Goal: Task Accomplishment & Management: Complete application form

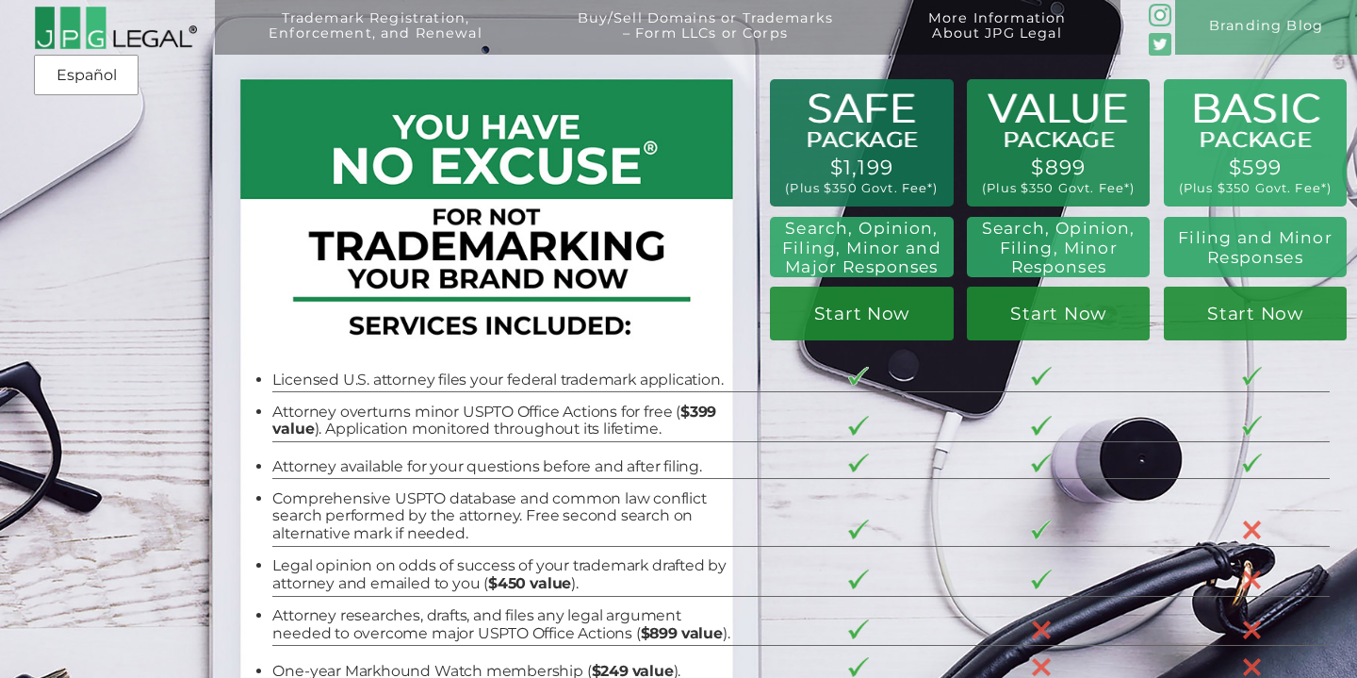
scroll to position [572, 0]
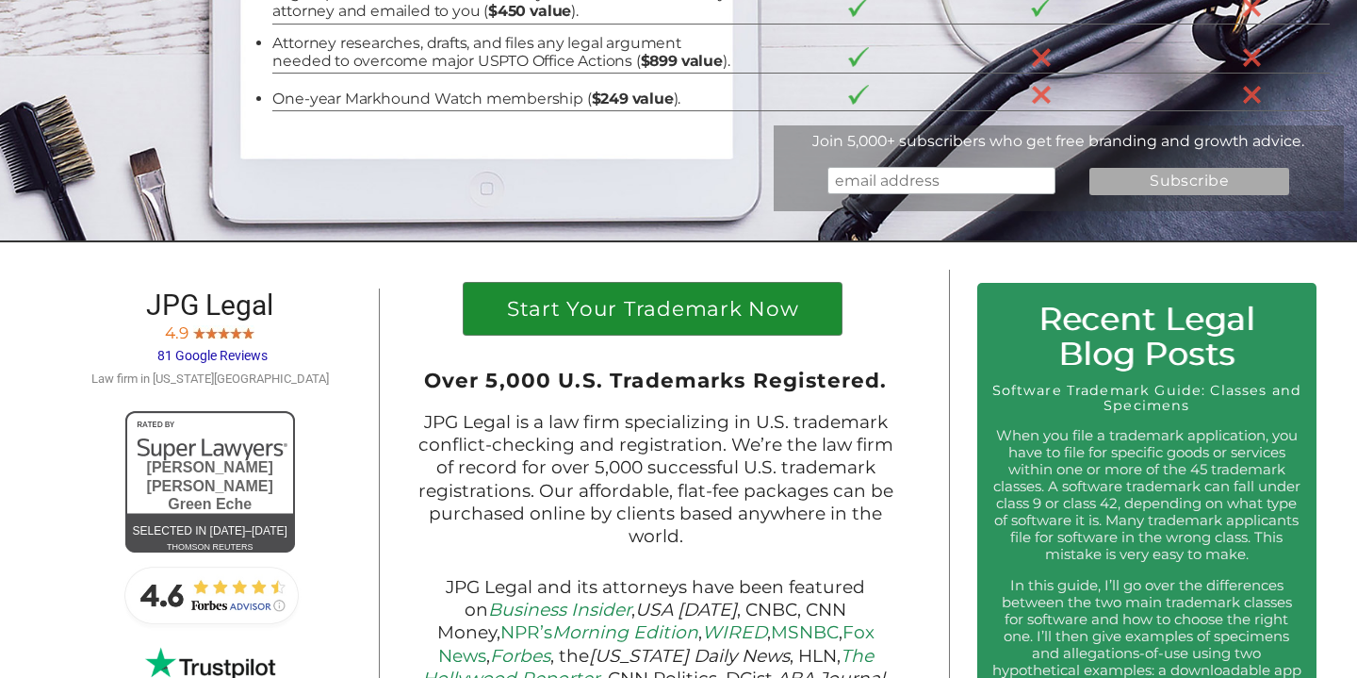
click at [656, 323] on h1 "Start Your Trademark Now" at bounding box center [652, 314] width 351 height 30
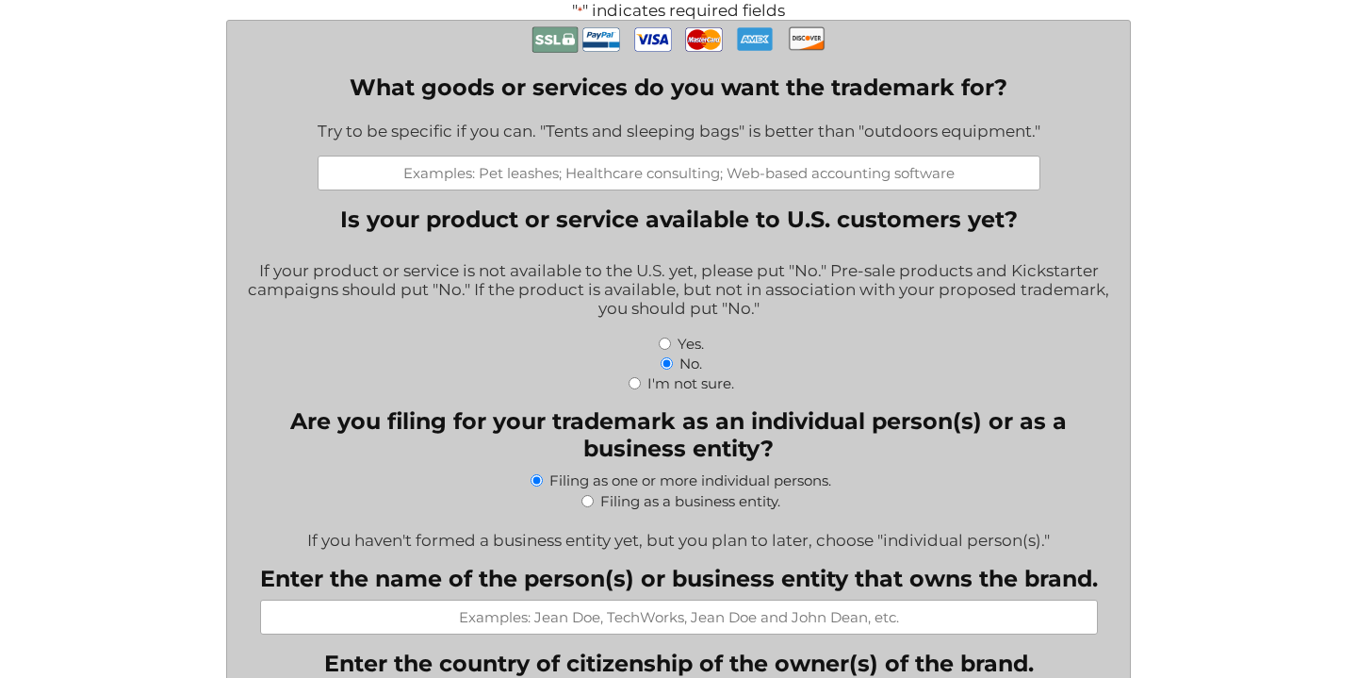
scroll to position [498, 0]
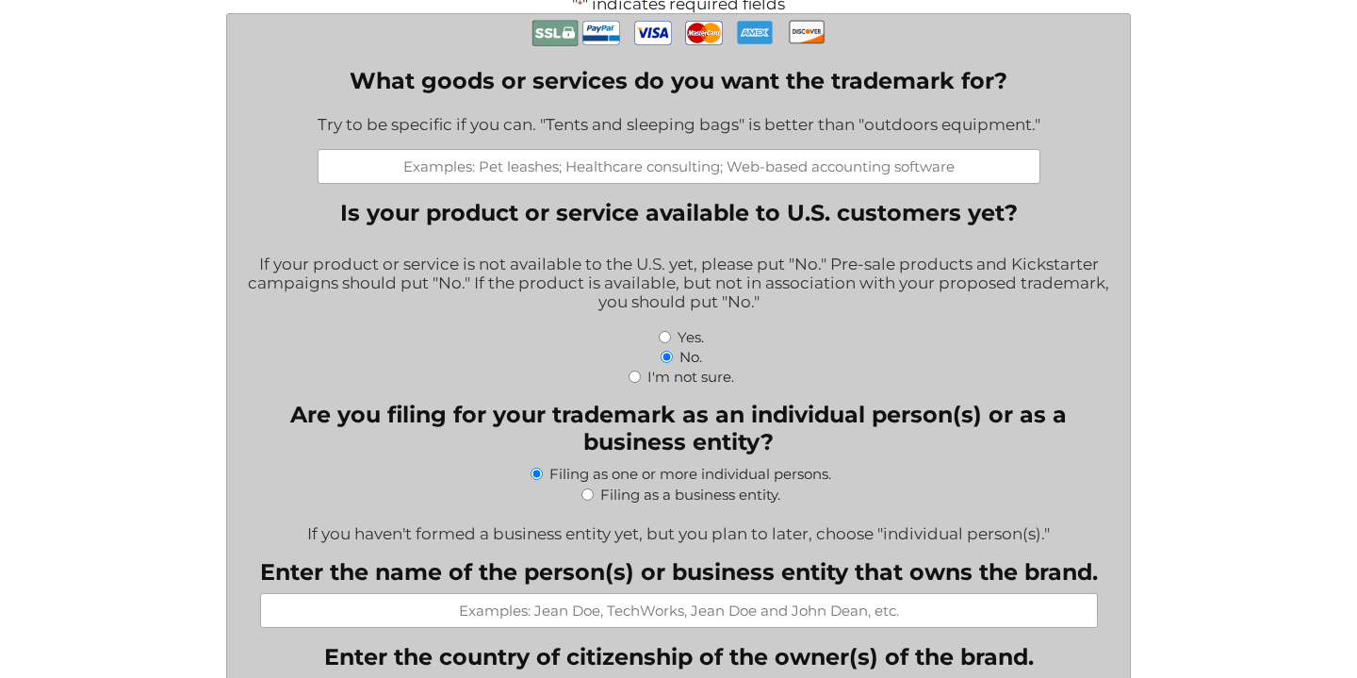
click at [587, 499] on input "Filing as a business entity." at bounding box center [588, 494] width 12 height 12
radio input "true"
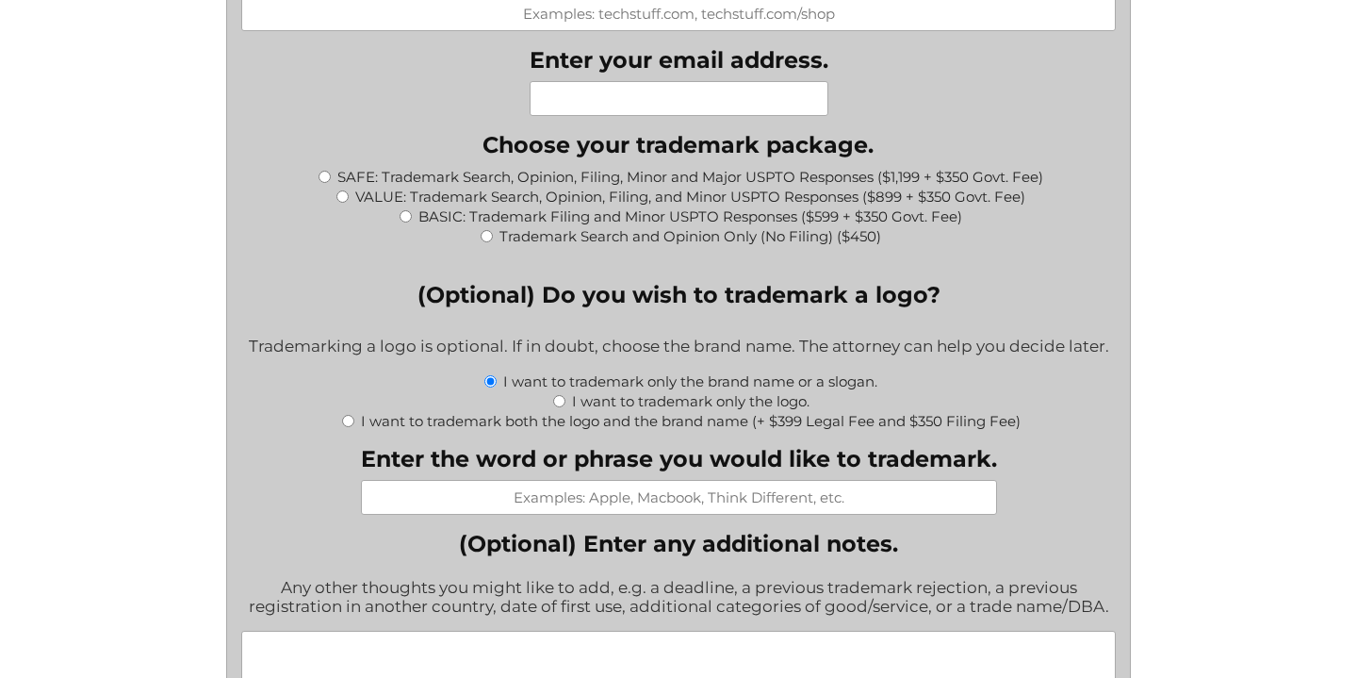
scroll to position [1994, 0]
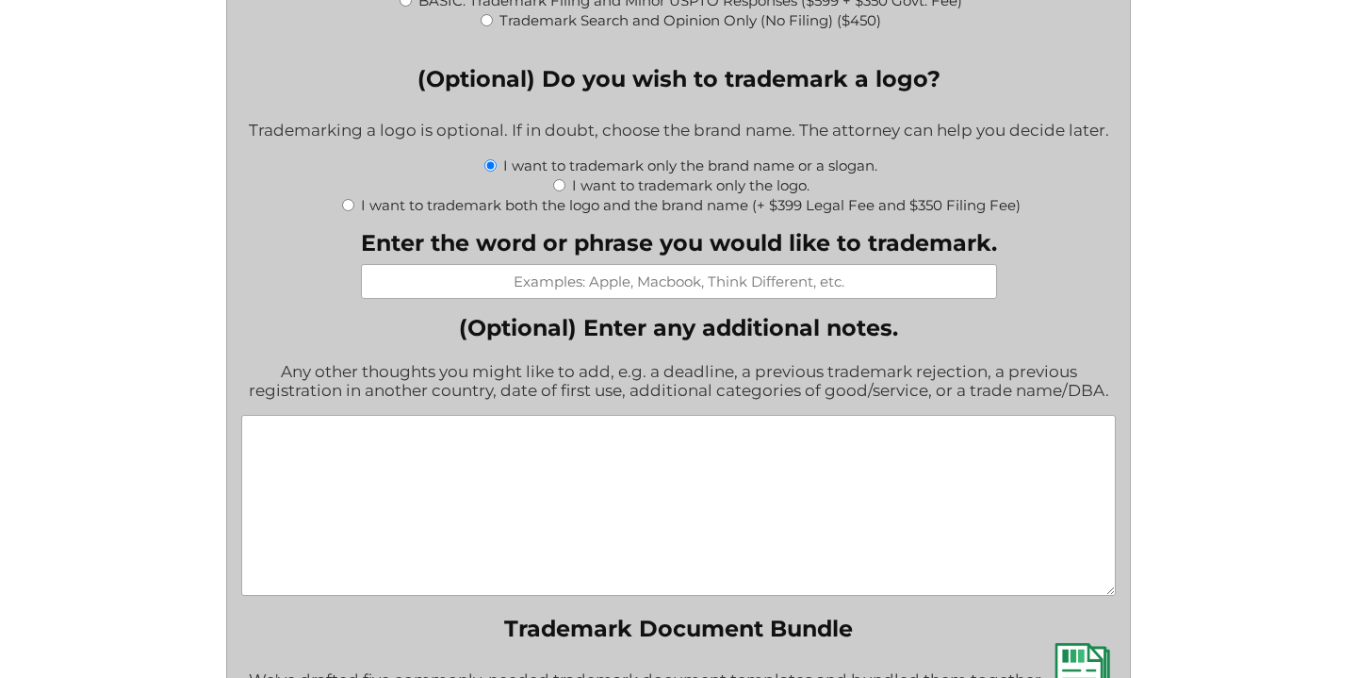
click at [631, 523] on textarea "(Optional) Enter any additional notes." at bounding box center [678, 505] width 874 height 181
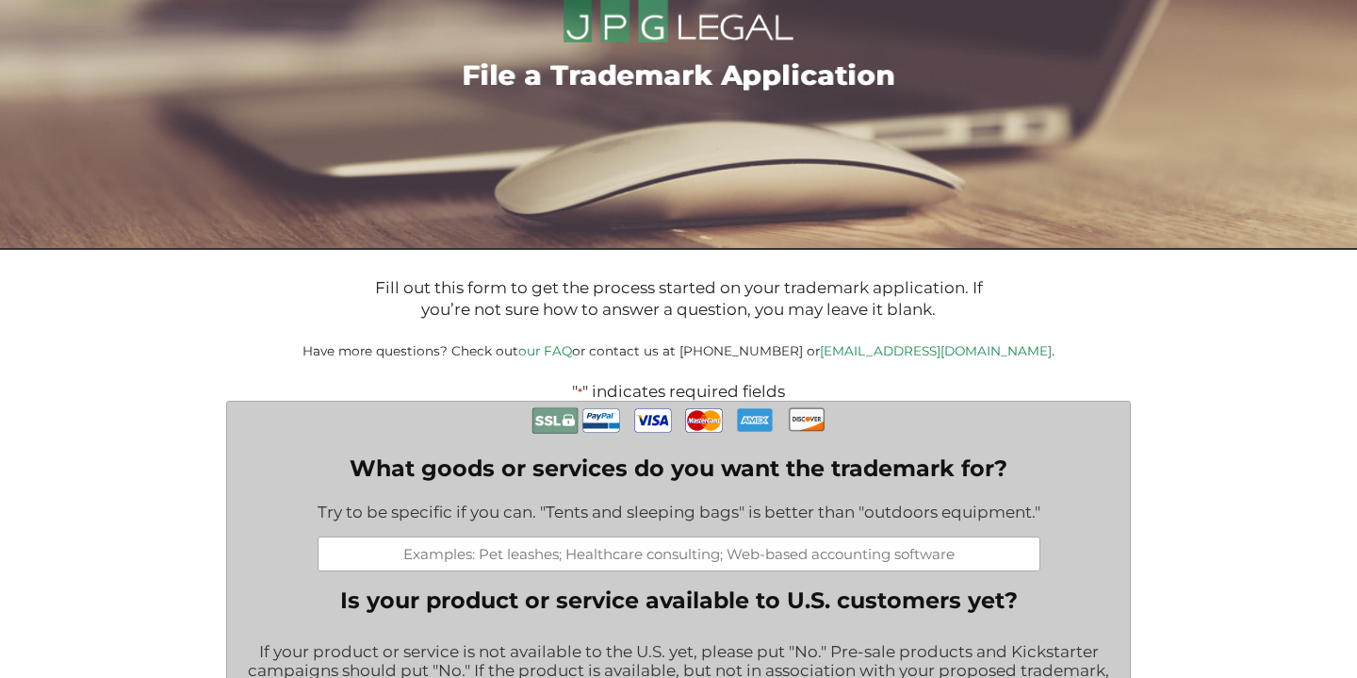
scroll to position [303, 0]
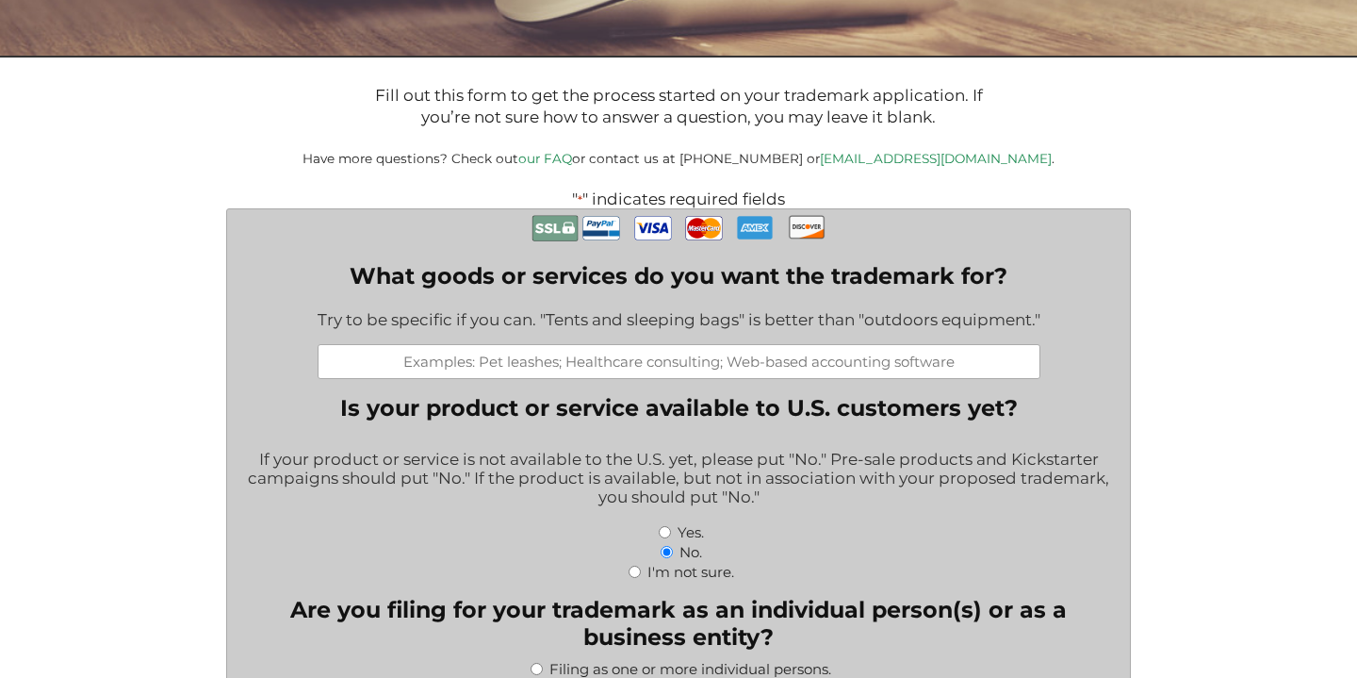
click at [621, 373] on input "What goods or services do you want the trademark for?" at bounding box center [679, 361] width 723 height 35
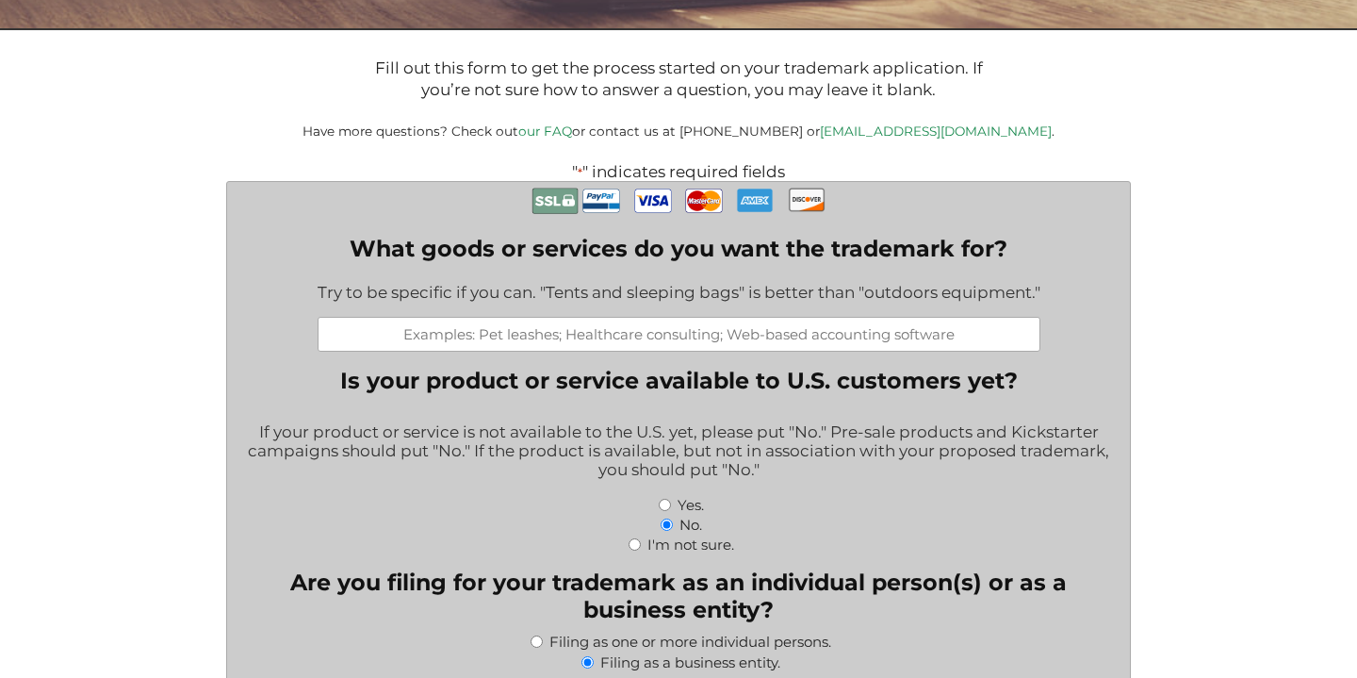
scroll to position [508, 0]
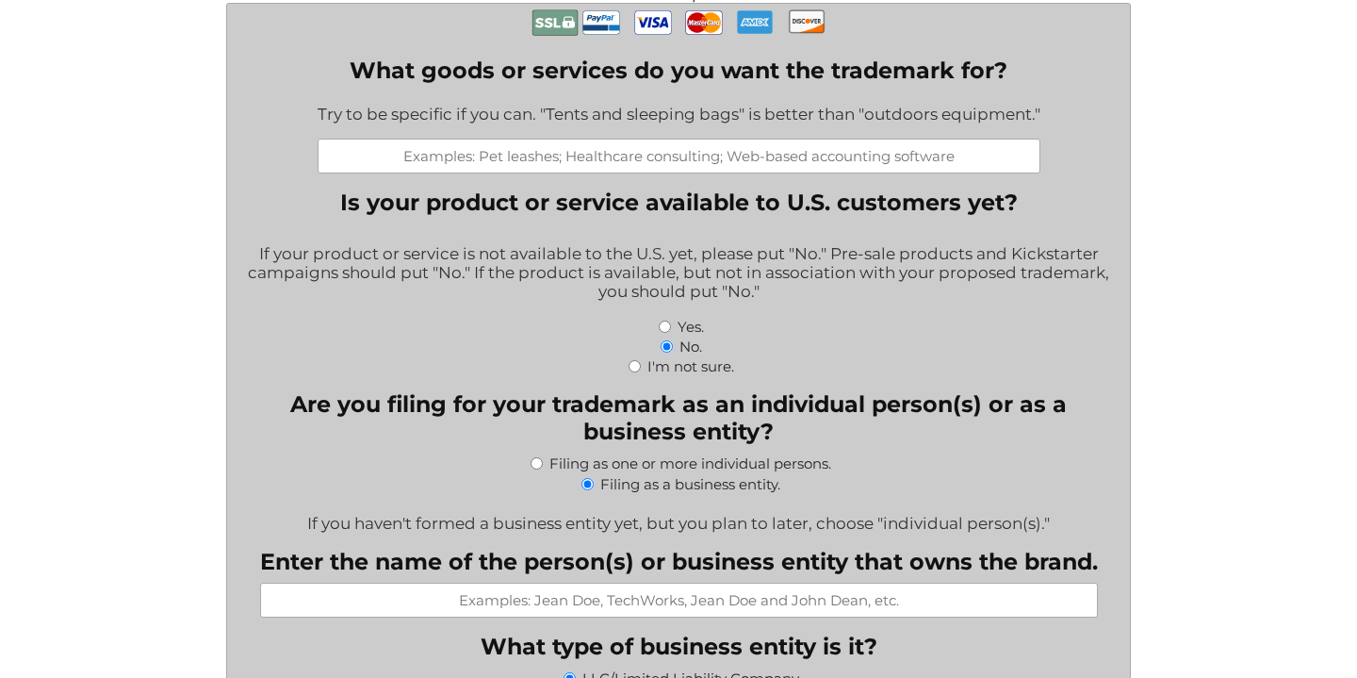
click at [639, 163] on input "What goods or services do you want the trademark for?" at bounding box center [679, 156] width 723 height 35
click at [699, 171] on input "What goods or services do you want the trademark for?" at bounding box center [679, 156] width 723 height 35
click at [719, 161] on input "A mobile and web app for" at bounding box center [679, 156] width 723 height 35
click at [785, 158] on input "A mobile and web app for" at bounding box center [679, 156] width 723 height 35
click at [796, 165] on input "A mobile and web app for" at bounding box center [679, 156] width 723 height 35
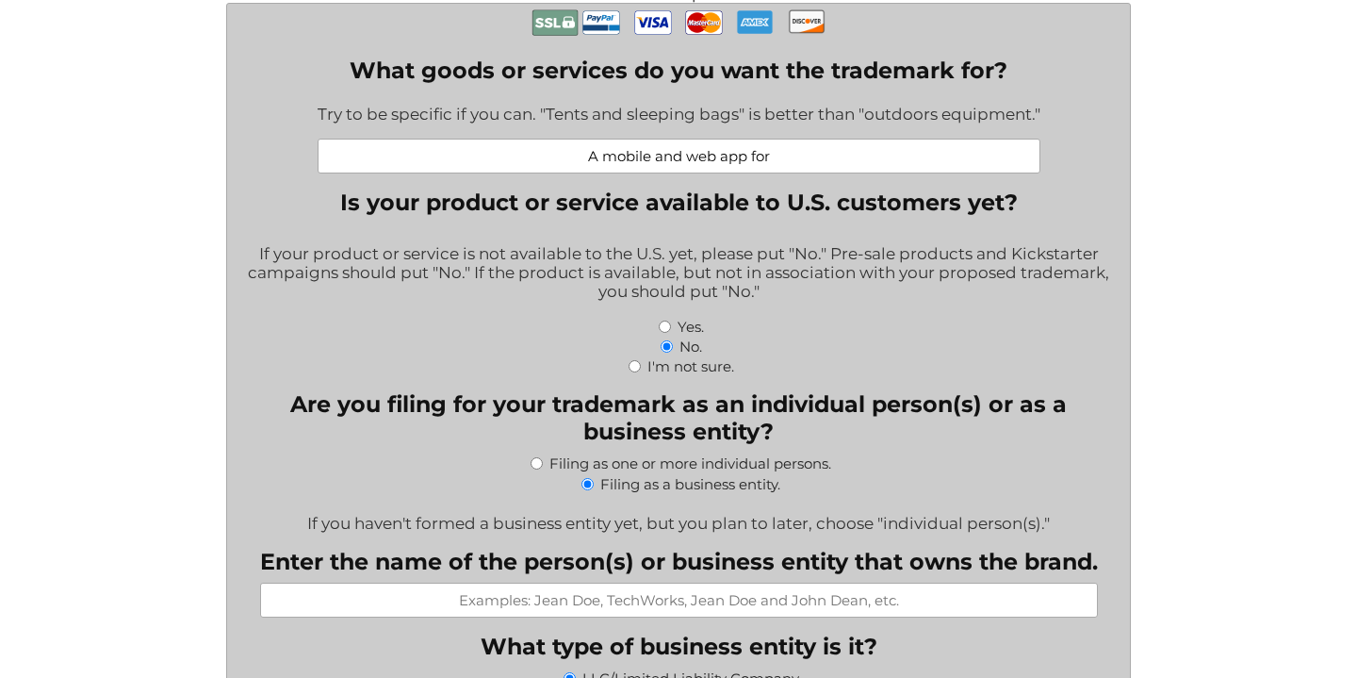
paste input "Kubo provides a platform that allows users to send and receive money globally."
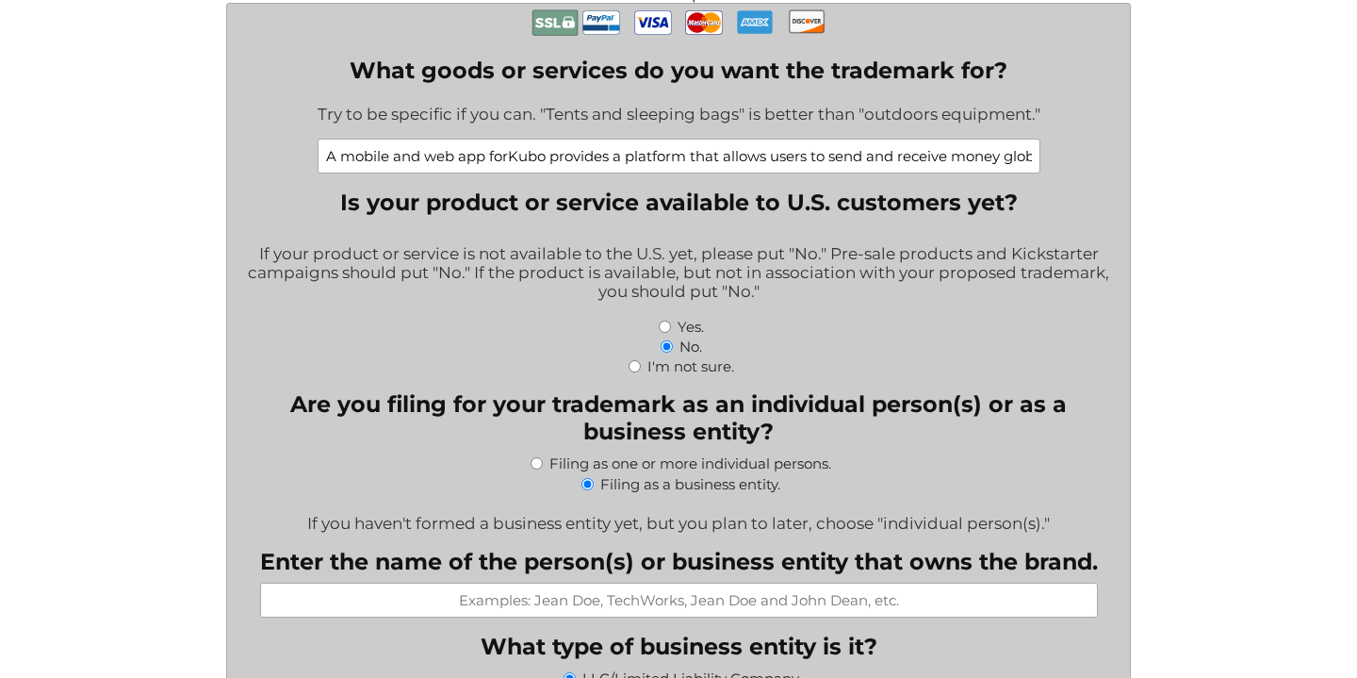
scroll to position [0, 35]
drag, startPoint x: 513, startPoint y: 159, endPoint x: 454, endPoint y: 159, distance: 58.4
click at [454, 159] on input "A mobile and web app forKubo provides a platform that allows users to send and …" at bounding box center [679, 156] width 723 height 35
click at [498, 156] on input "A mobile and web app provides a platform that allows users to send and receive …" at bounding box center [679, 156] width 723 height 35
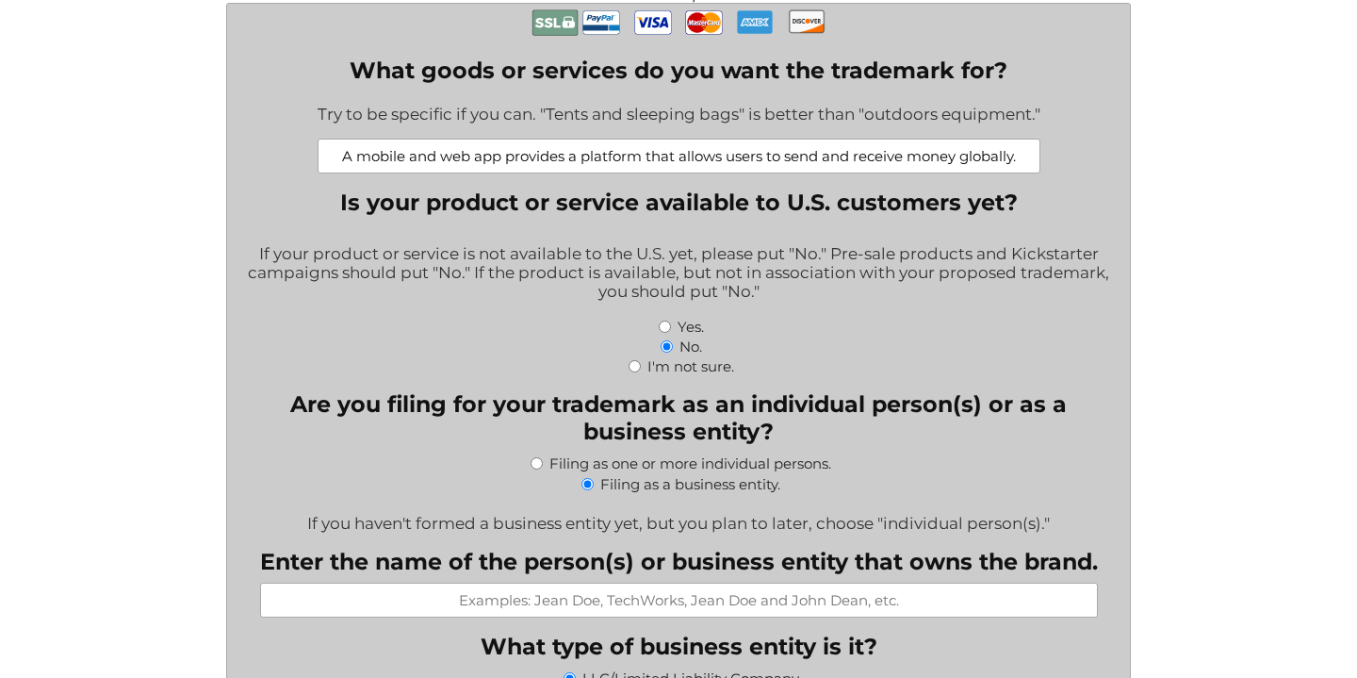
click at [498, 156] on input "A mobile and web app provides a platform that allows users to send and receive …" at bounding box center [679, 156] width 723 height 35
click at [509, 156] on input "A mobile and web app provides a platform that allows users to send and receive …" at bounding box center [679, 156] width 723 height 35
click at [668, 158] on input "A mobile and web app provides a platform that allows users to send and receive …" at bounding box center [679, 156] width 723 height 35
drag, startPoint x: 669, startPoint y: 159, endPoint x: 503, endPoint y: 158, distance: 165.9
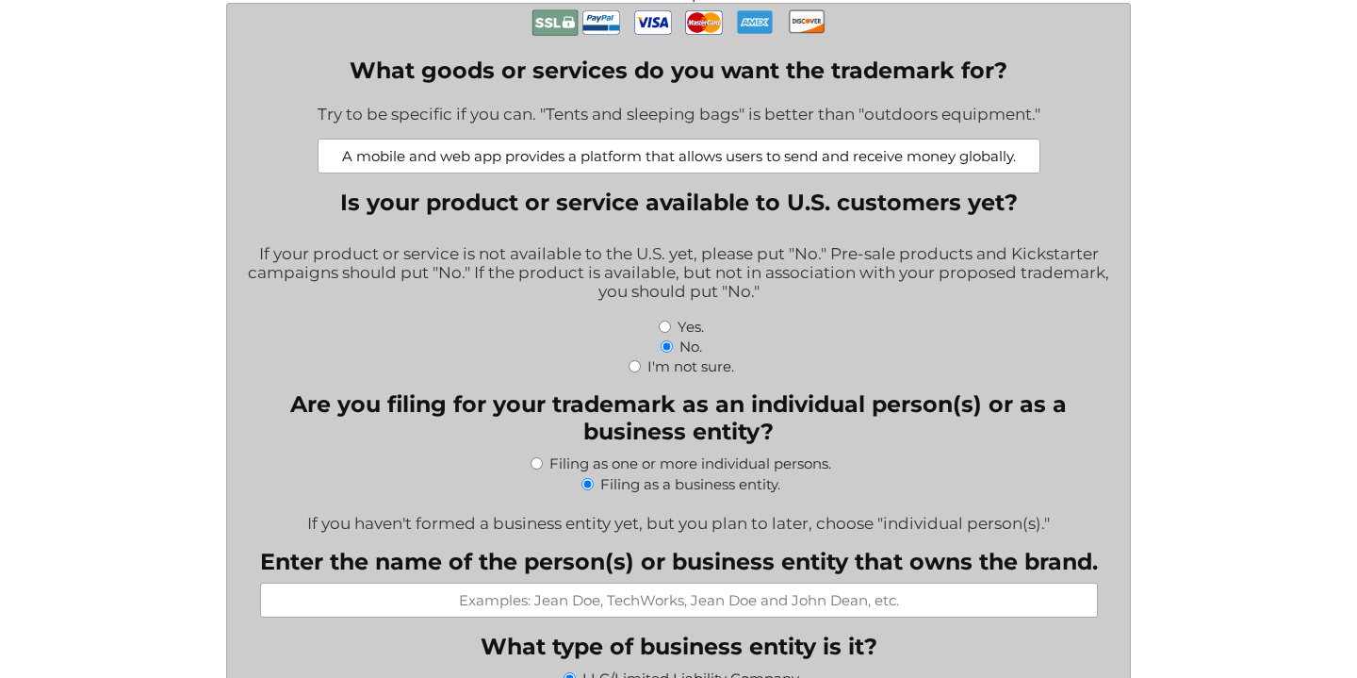
click at [502, 158] on input "A mobile and web app provides a platform that allows users to send and receive …" at bounding box center [679, 156] width 723 height 35
click at [655, 159] on input "A mobile and web app allows users to send and receive money globally." at bounding box center [679, 156] width 723 height 35
click at [741, 158] on input "A mobile and web app allows users to send and receive money globally." at bounding box center [679, 156] width 723 height 35
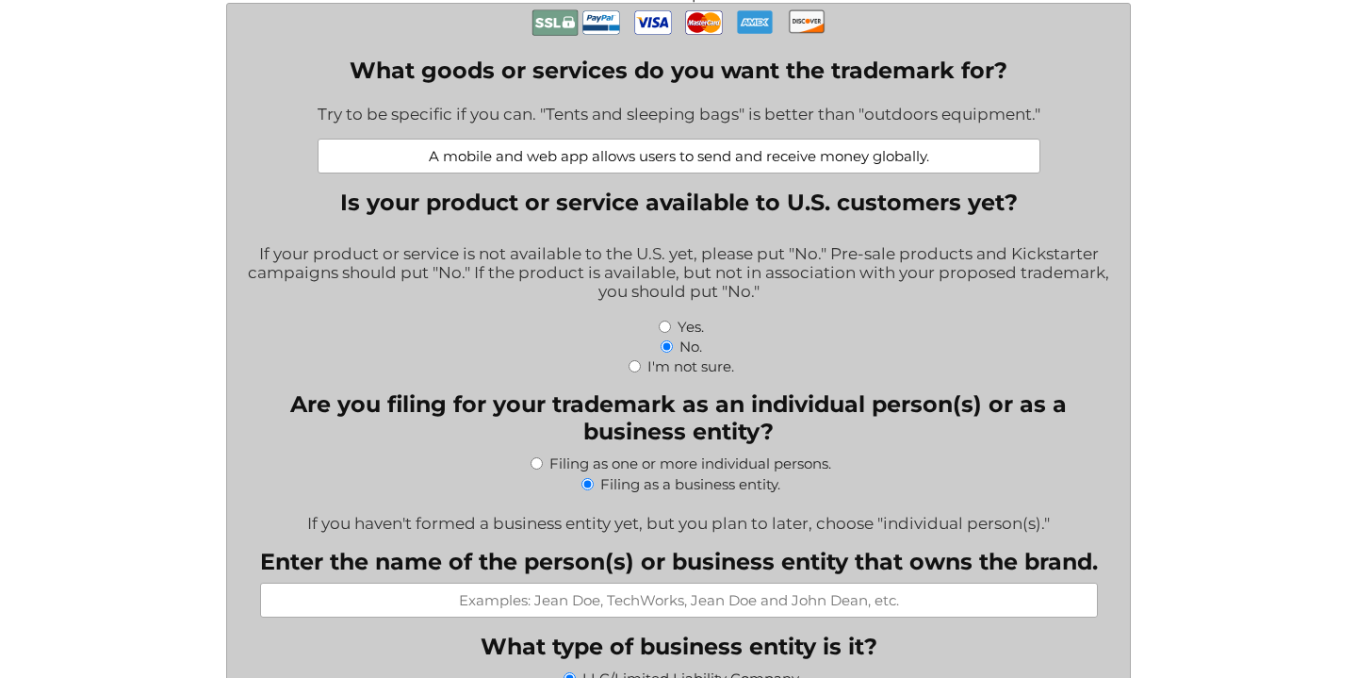
click at [741, 158] on input "A mobile and web app allows users to send and receive money globally." at bounding box center [679, 156] width 723 height 35
click at [608, 159] on input "A mobile and web app allows users to send and receive money globally." at bounding box center [679, 156] width 723 height 35
click at [588, 157] on input "A mobile and web app allows users to send and receive money globally." at bounding box center [679, 156] width 723 height 35
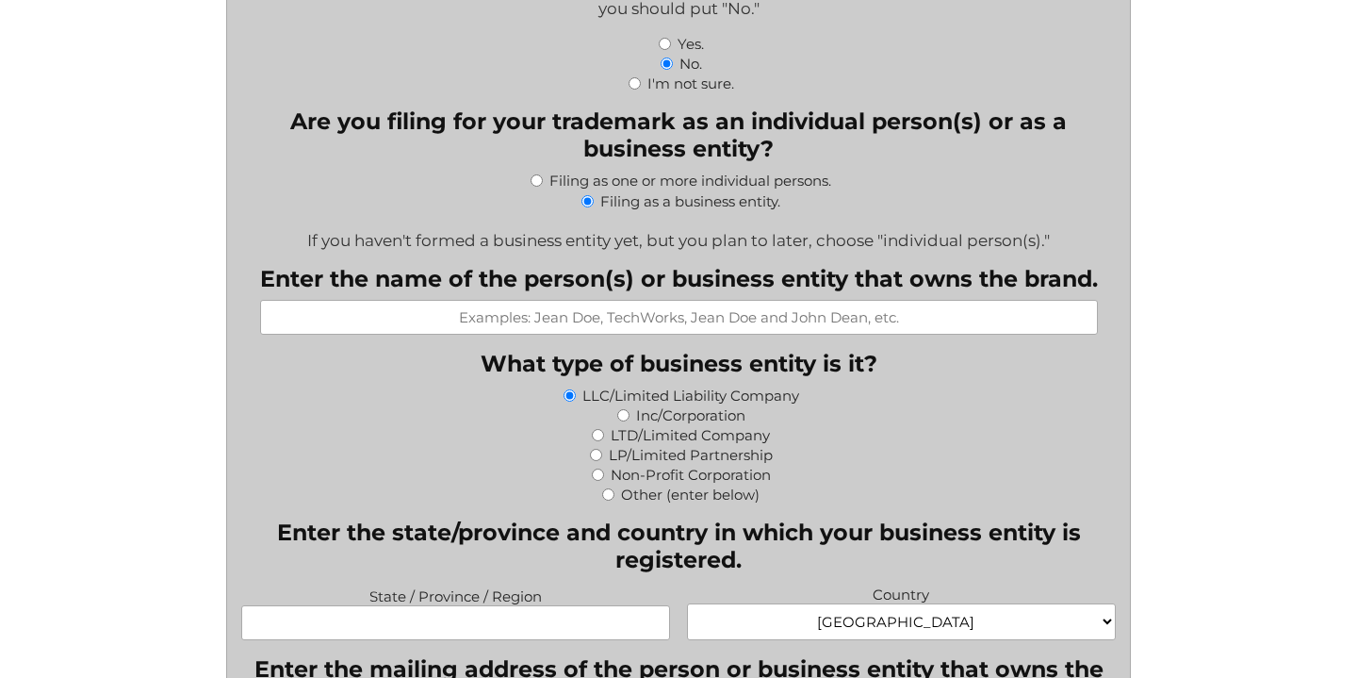
scroll to position [813, 0]
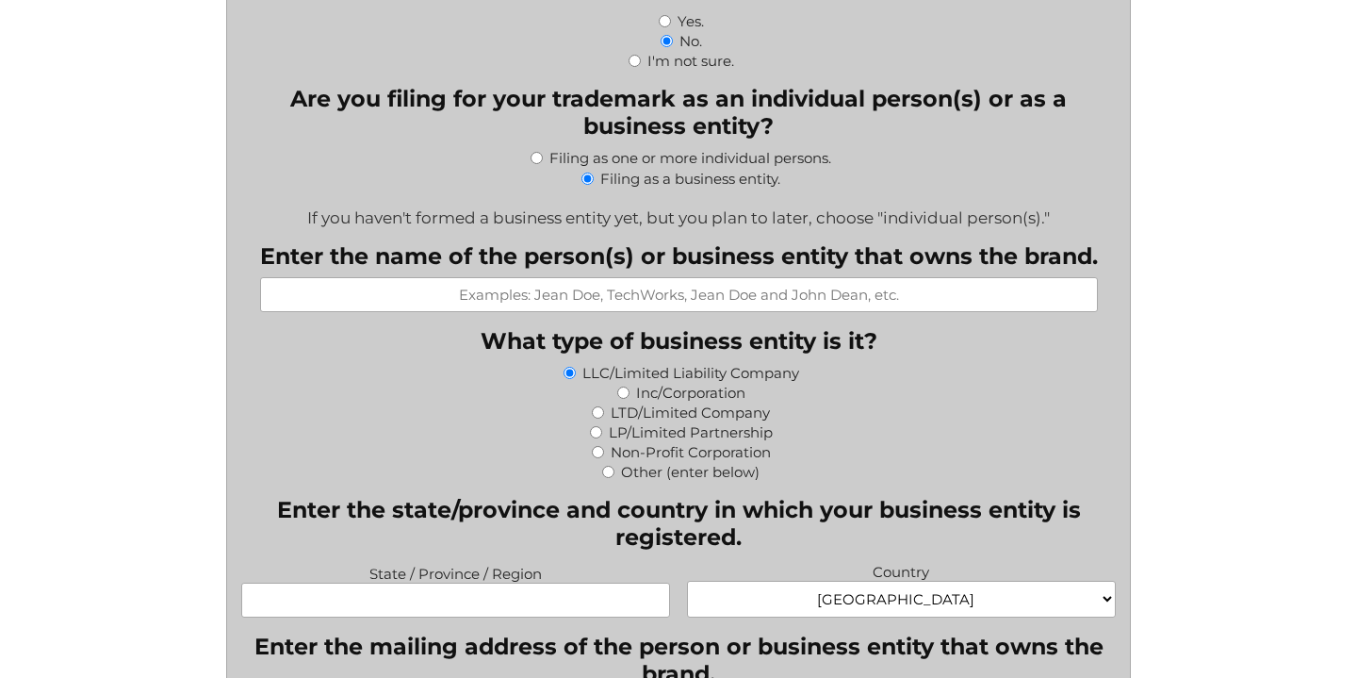
type input "A mobile and web app that allows users to send and receive money globally."
click at [532, 304] on input "Enter the name of the person(s) or business entity that owns the brand." at bounding box center [679, 294] width 838 height 35
type input "Kubo Pay, Inc."
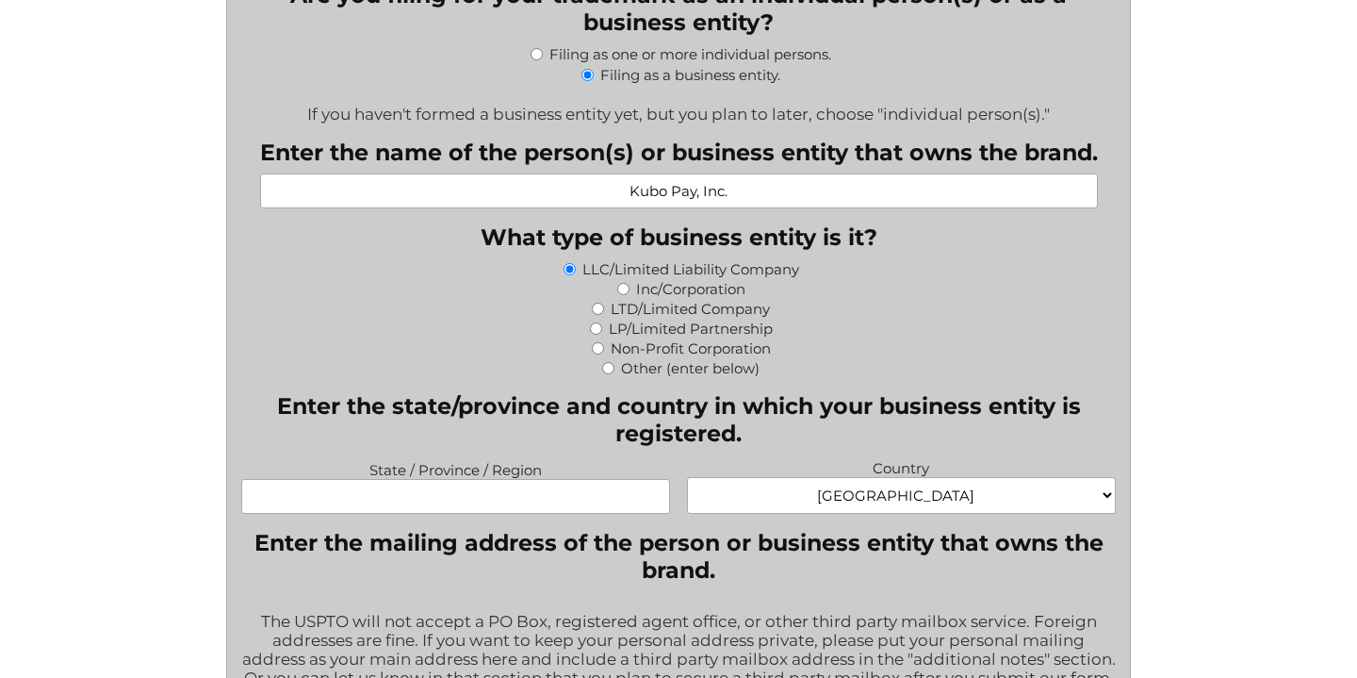
scroll to position [960, 0]
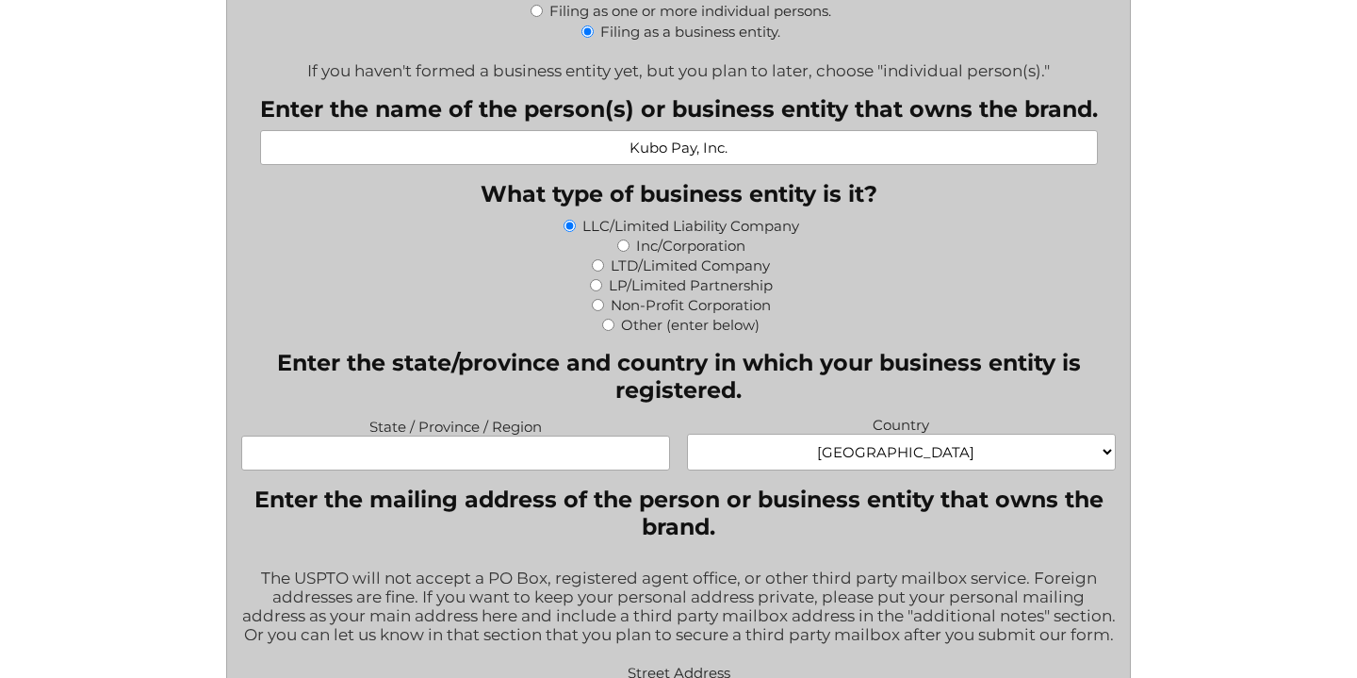
click at [620, 252] on input "Inc/Corporation" at bounding box center [623, 245] width 12 height 12
radio input "true"
click at [477, 452] on input "State / Province / Region" at bounding box center [455, 452] width 428 height 35
paste input "[US_STATE]"
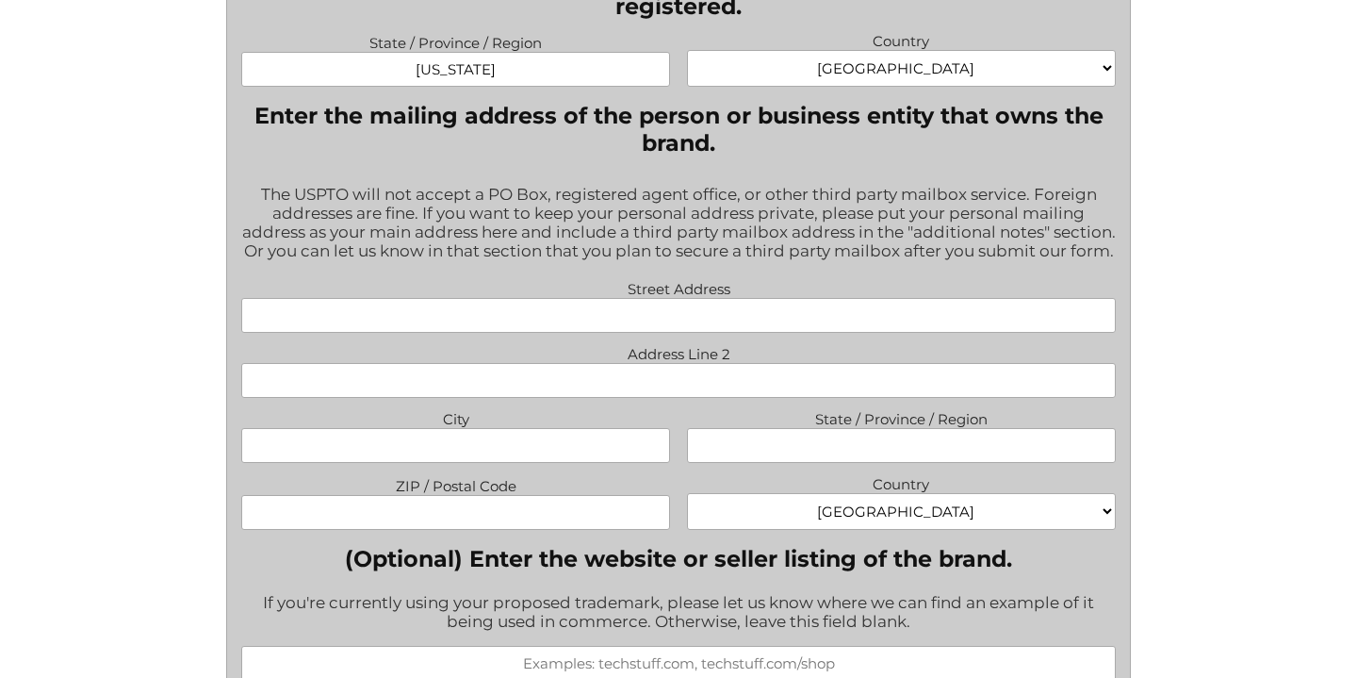
scroll to position [1355, 0]
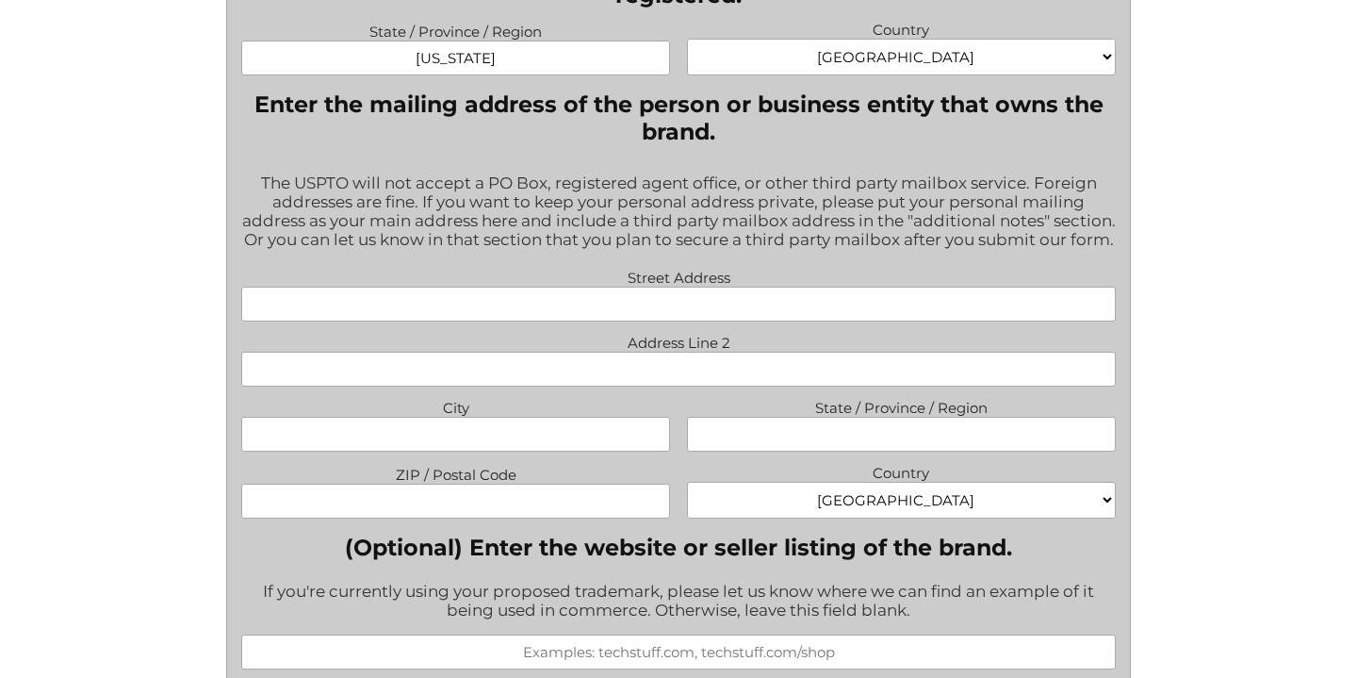
type input "[US_STATE]"
click at [753, 321] on input "Street Address" at bounding box center [678, 304] width 874 height 35
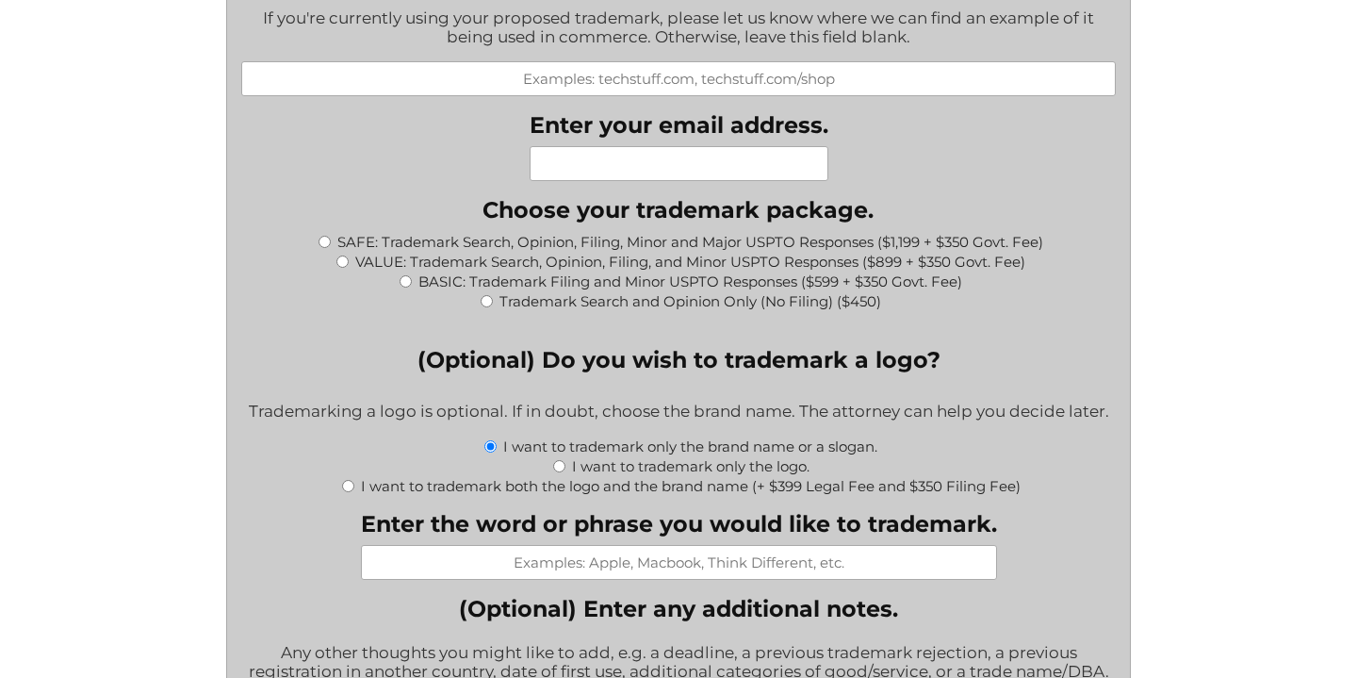
scroll to position [1966, 0]
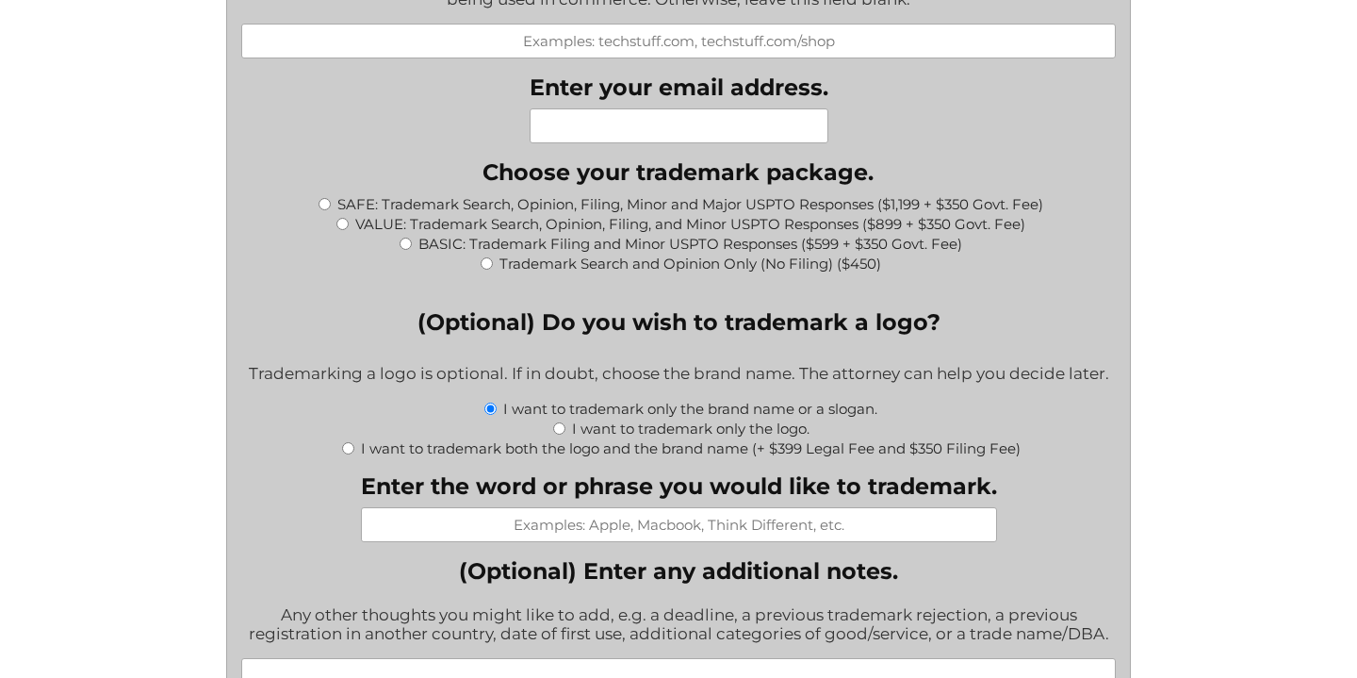
click at [609, 542] on input "Enter the word or phrase you would like to trademark." at bounding box center [679, 524] width 636 height 35
click at [978, 542] on input "Kubo" at bounding box center [679, 524] width 636 height 35
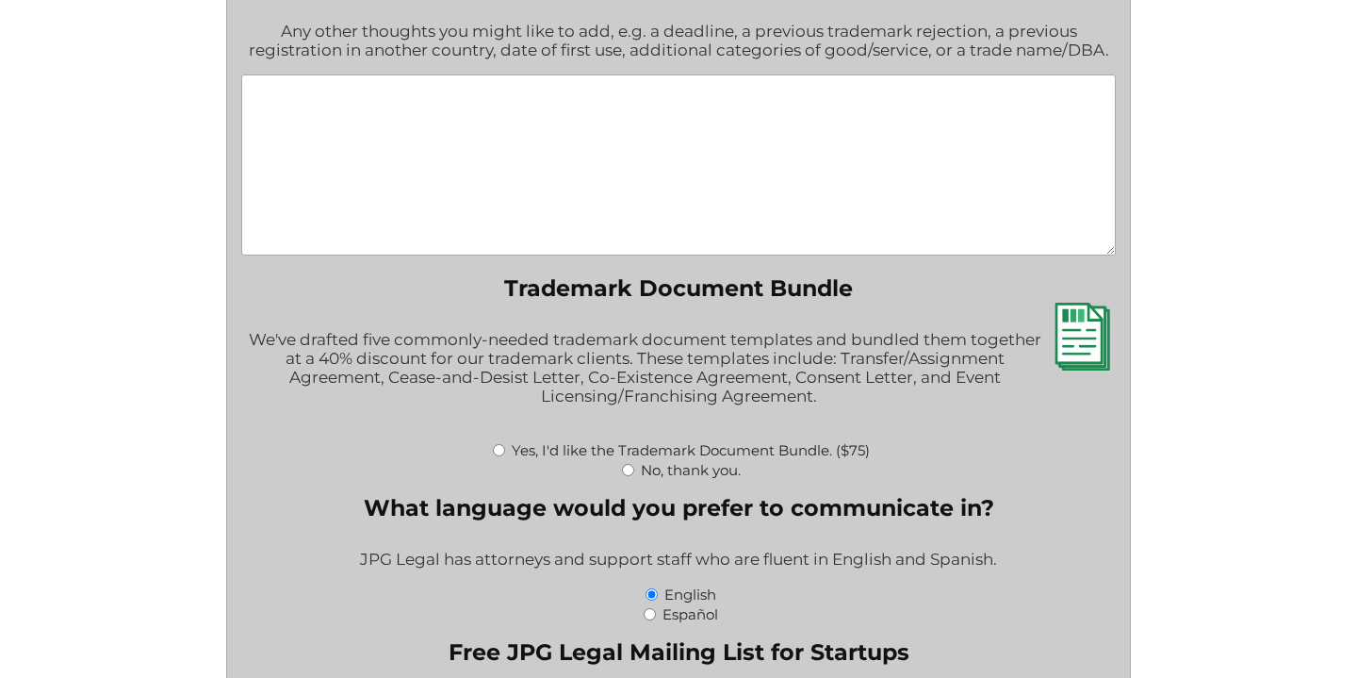
scroll to position [2550, 0]
type input "Kubo"
click at [627, 475] on input "No, thank you." at bounding box center [628, 469] width 12 height 12
radio input "true"
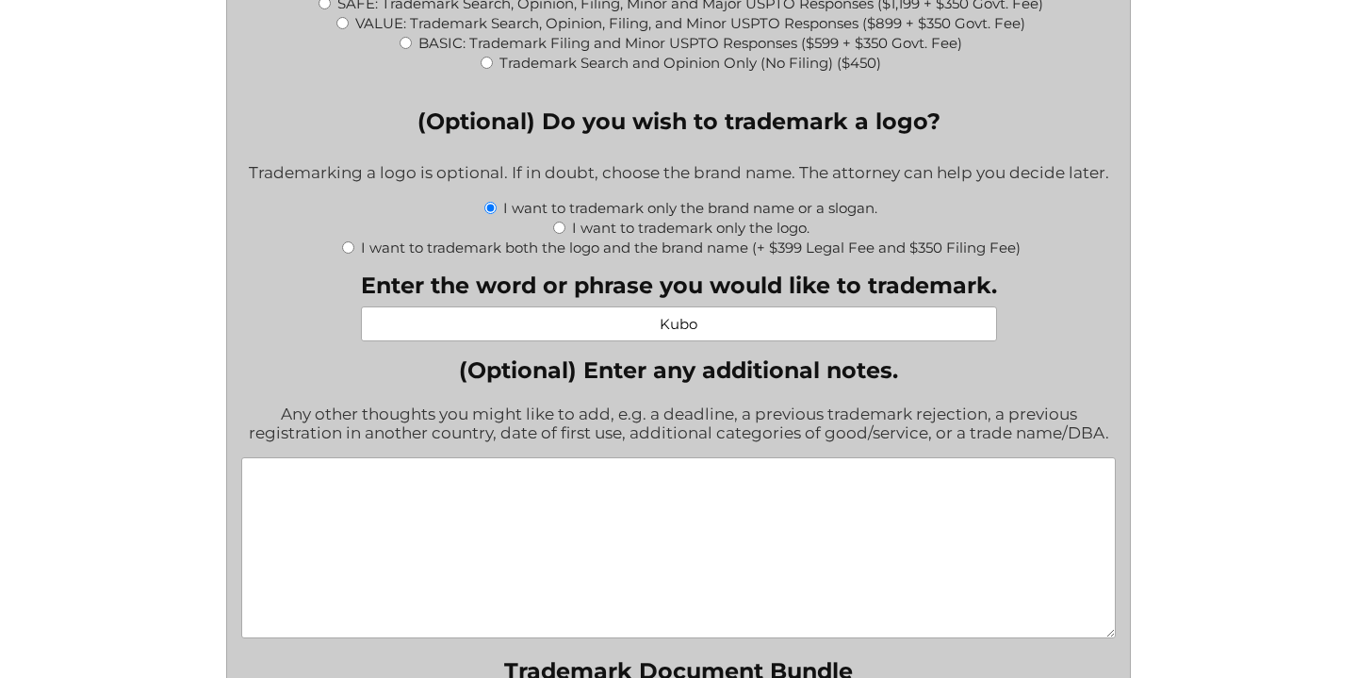
scroll to position [1877, 0]
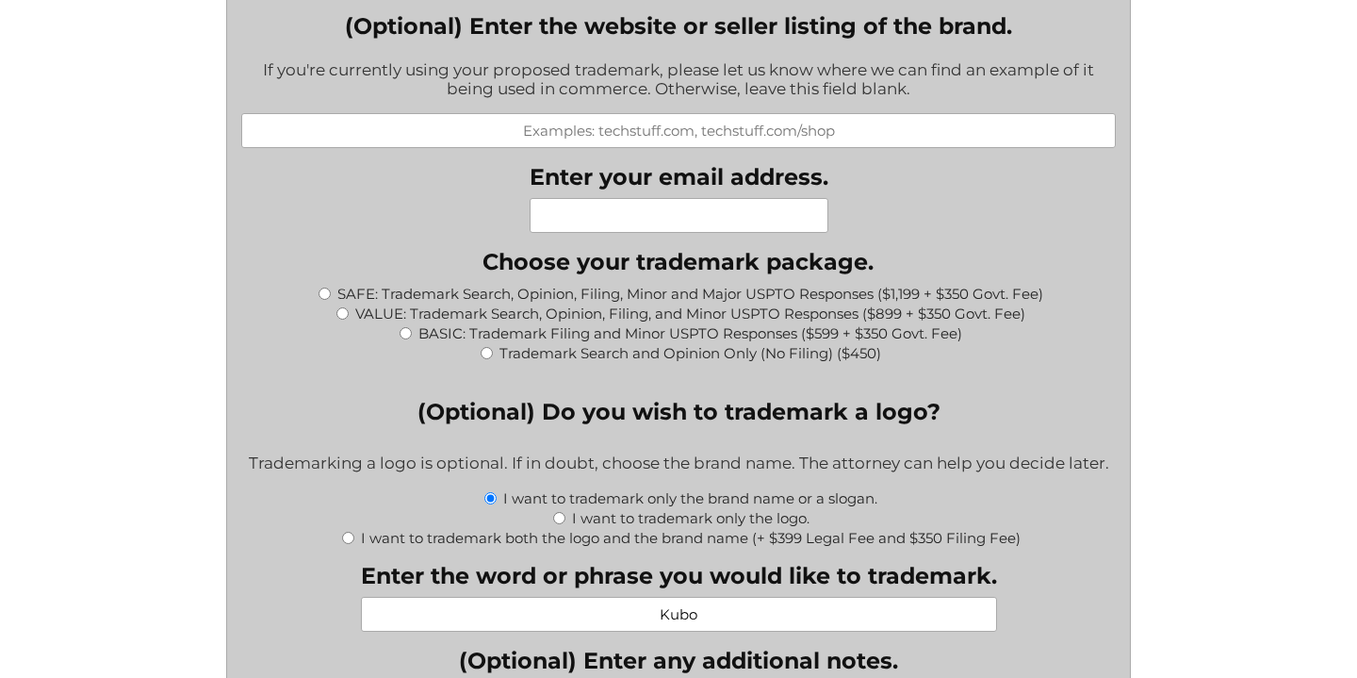
click at [403, 339] on input "BASIC: Trademark Filing and Minor USPTO Responses ($599 + $350 Govt. Fee)" at bounding box center [406, 333] width 12 height 12
radio input "true"
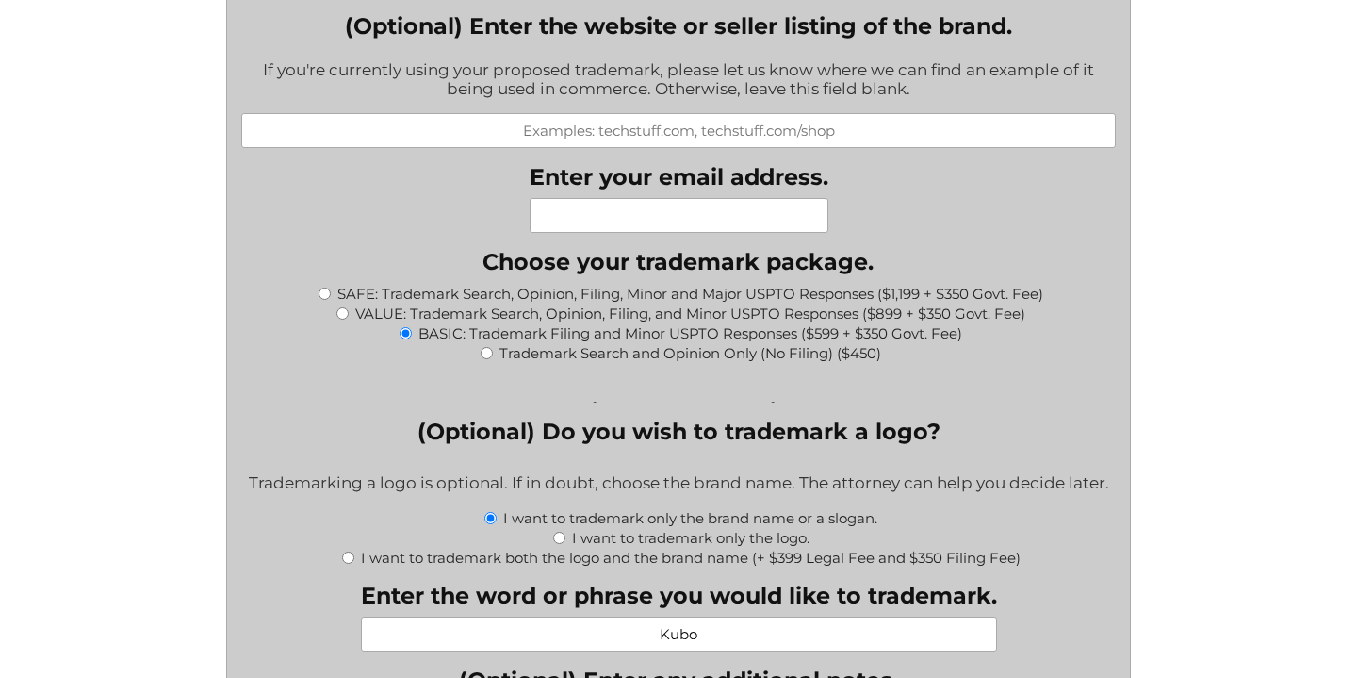
type input "$949.00"
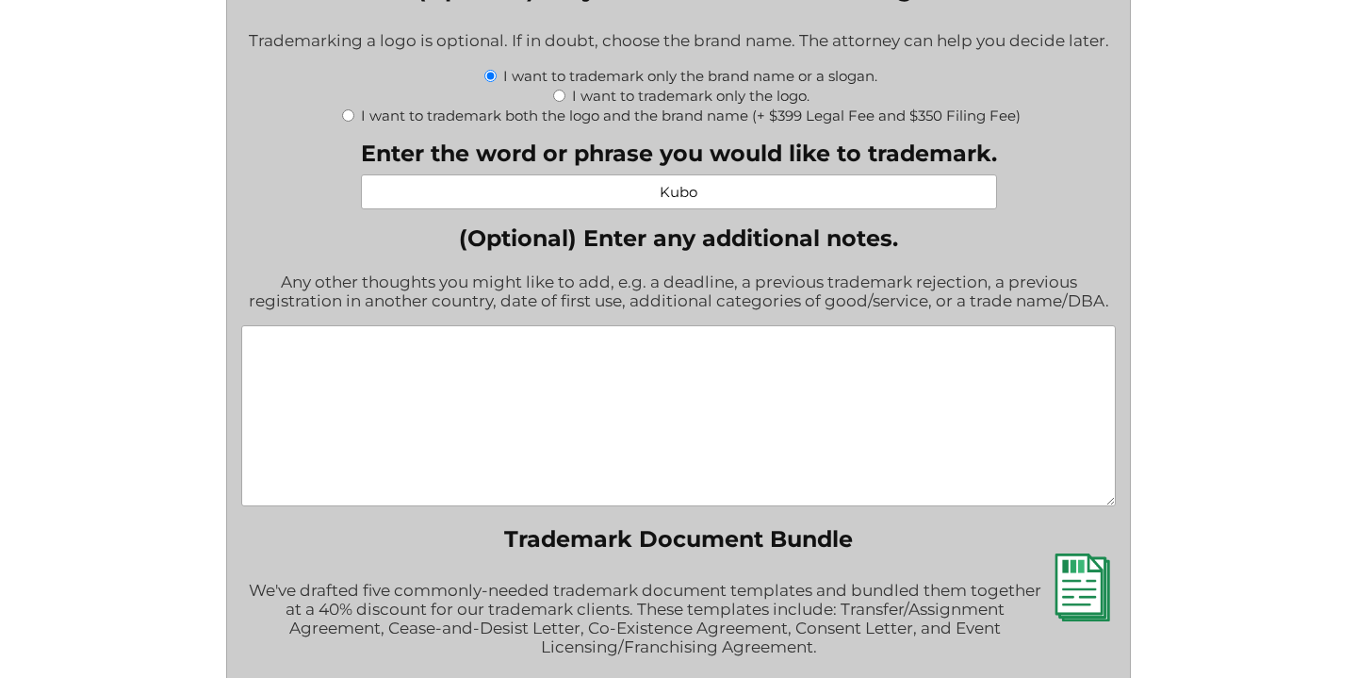
scroll to position [2507, 0]
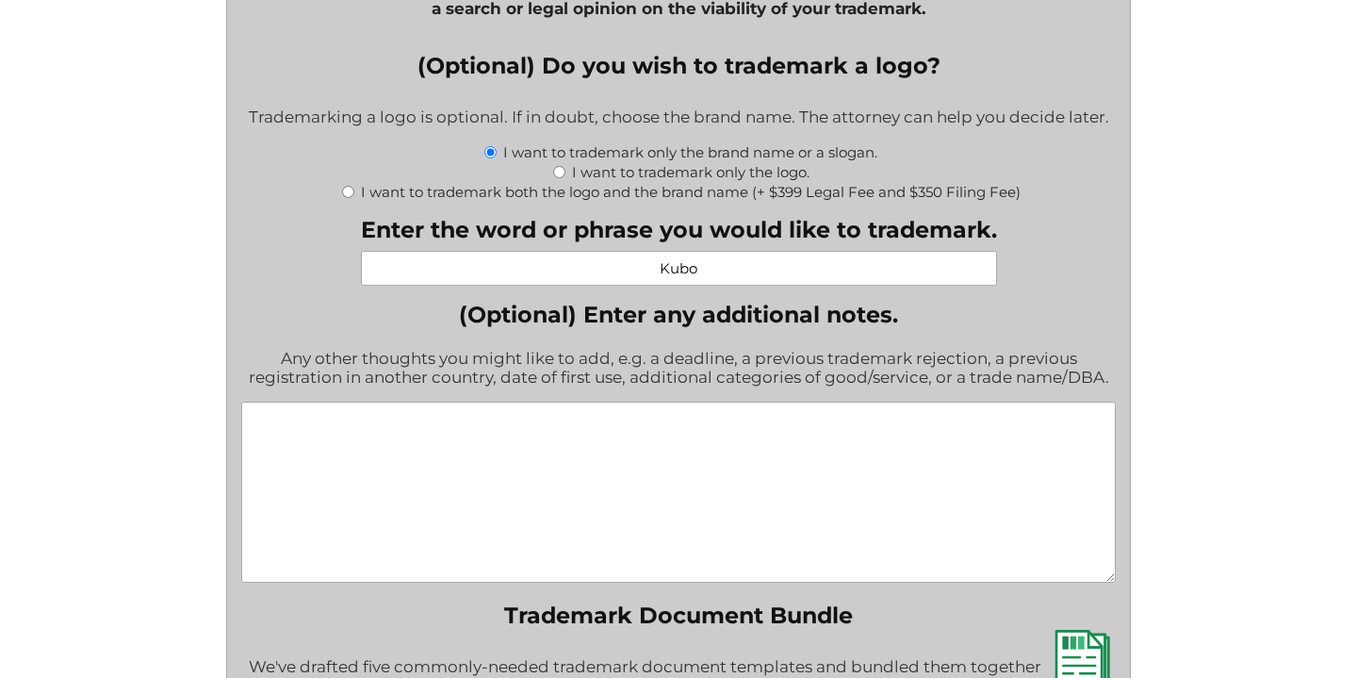
click at [582, 461] on textarea "(Optional) Enter any additional notes." at bounding box center [678, 492] width 874 height 181
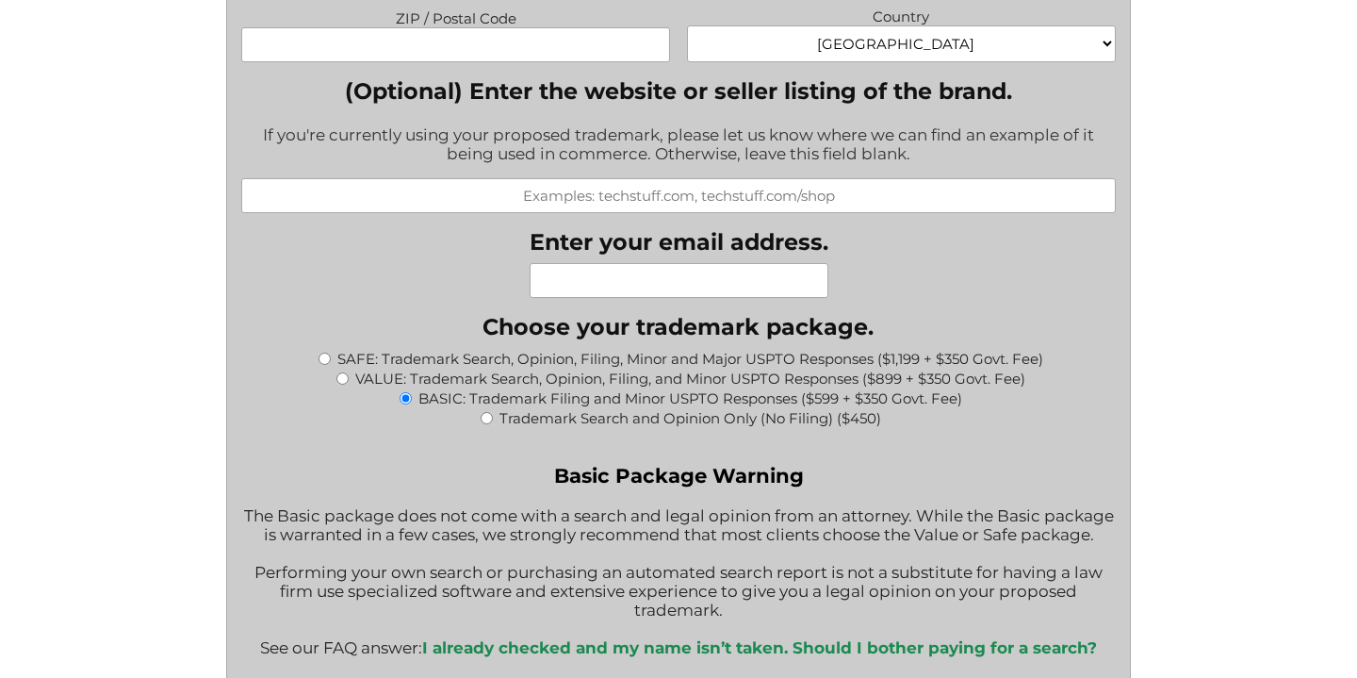
scroll to position [1900, 0]
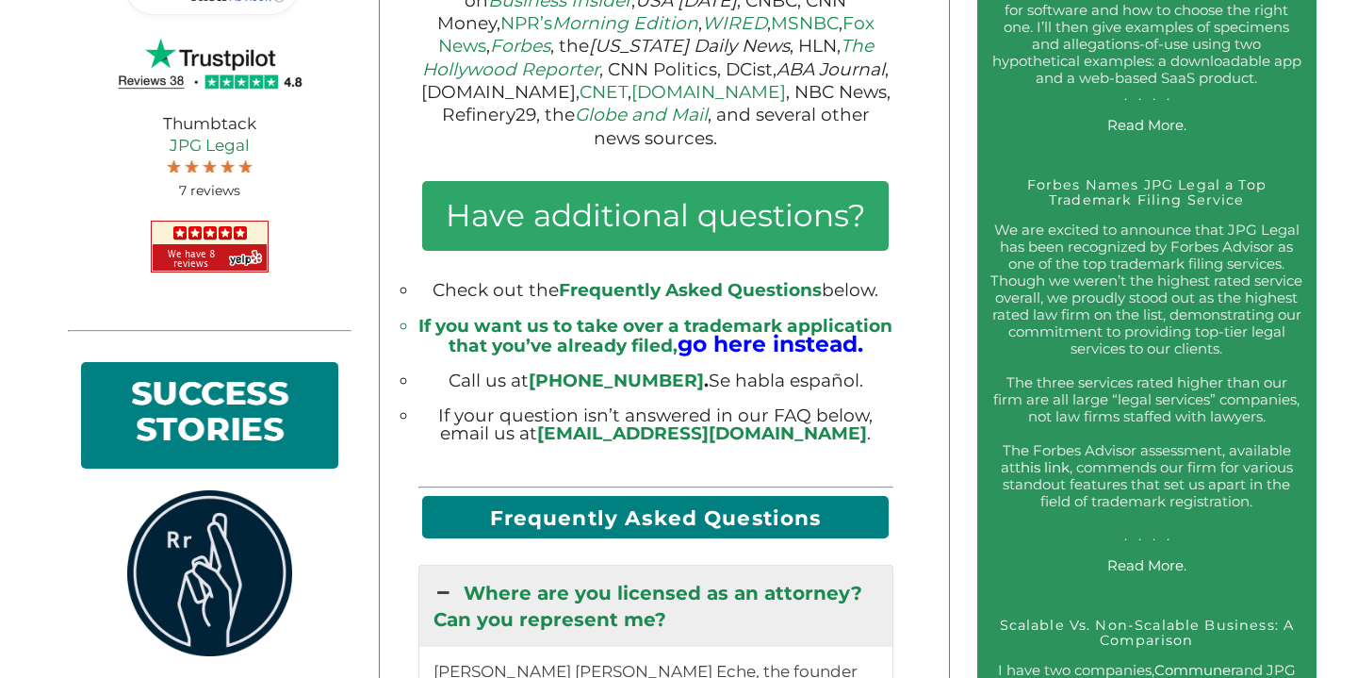
scroll to position [3127, 0]
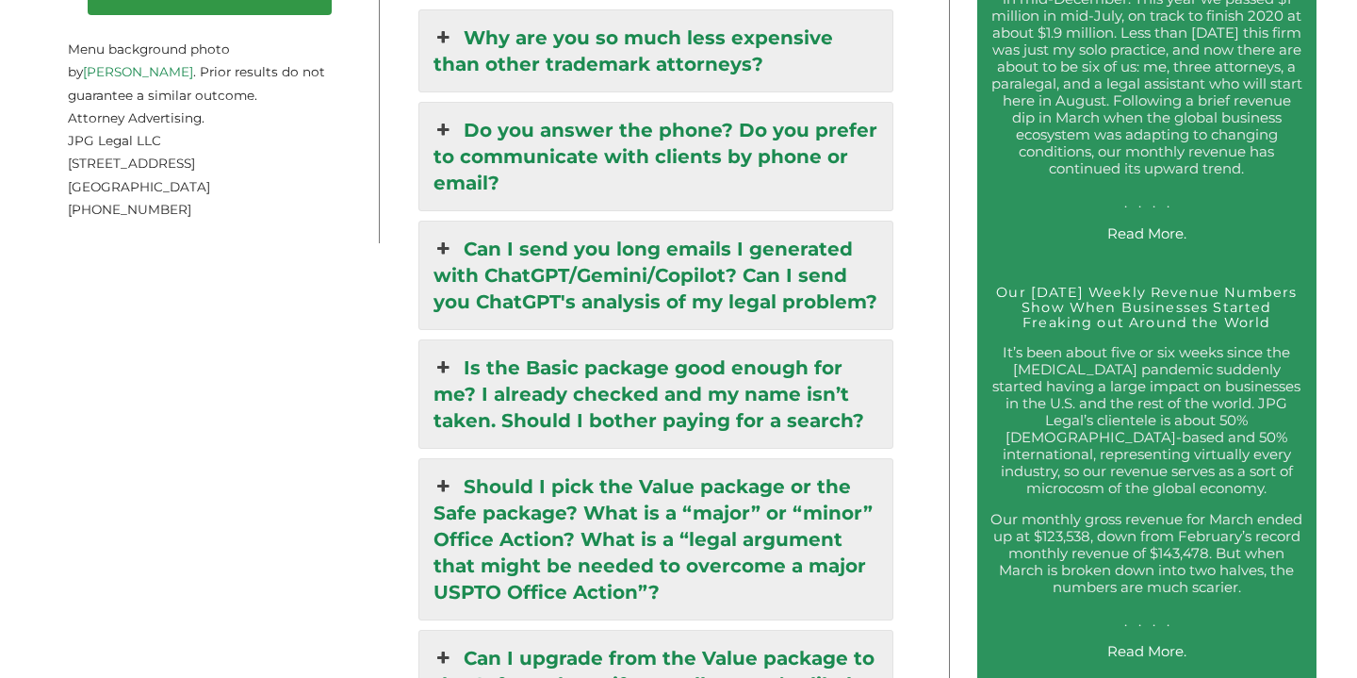
click at [704, 345] on link "Is the Basic package good enough for me? I already checked and my name isn’t ta…" at bounding box center [655, 393] width 473 height 107
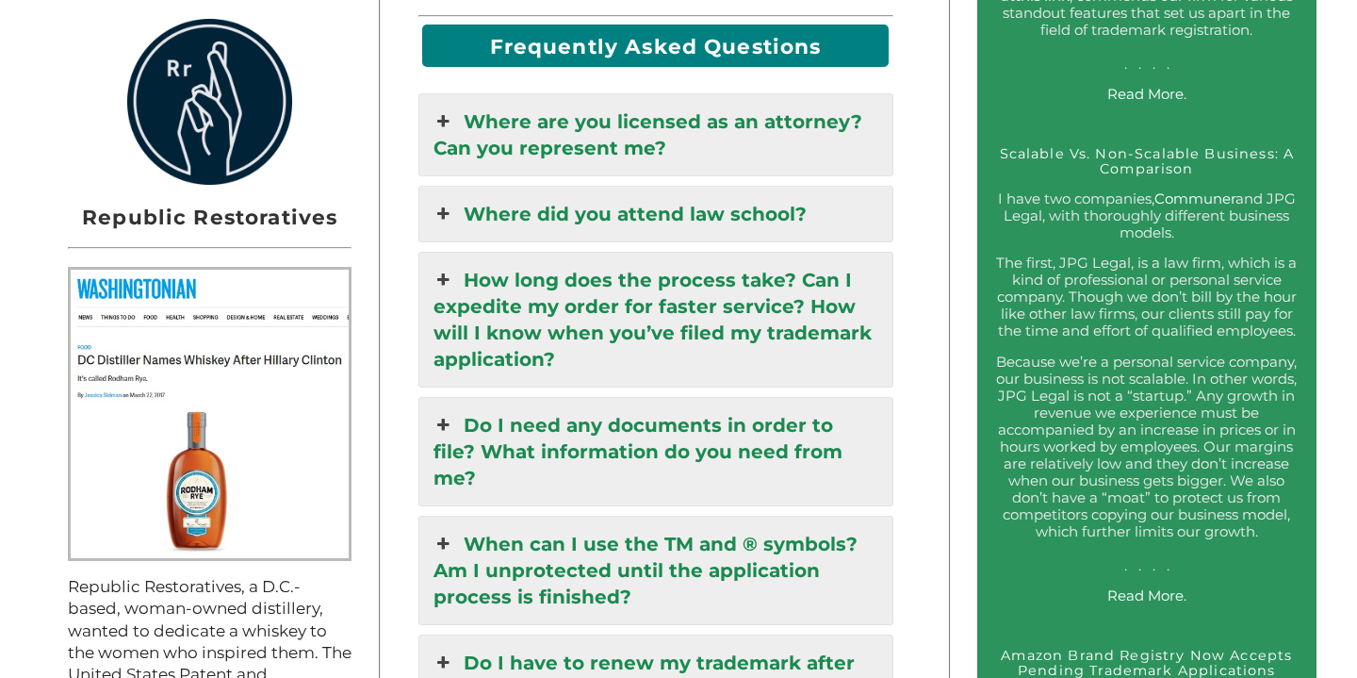
scroll to position [1704, 0]
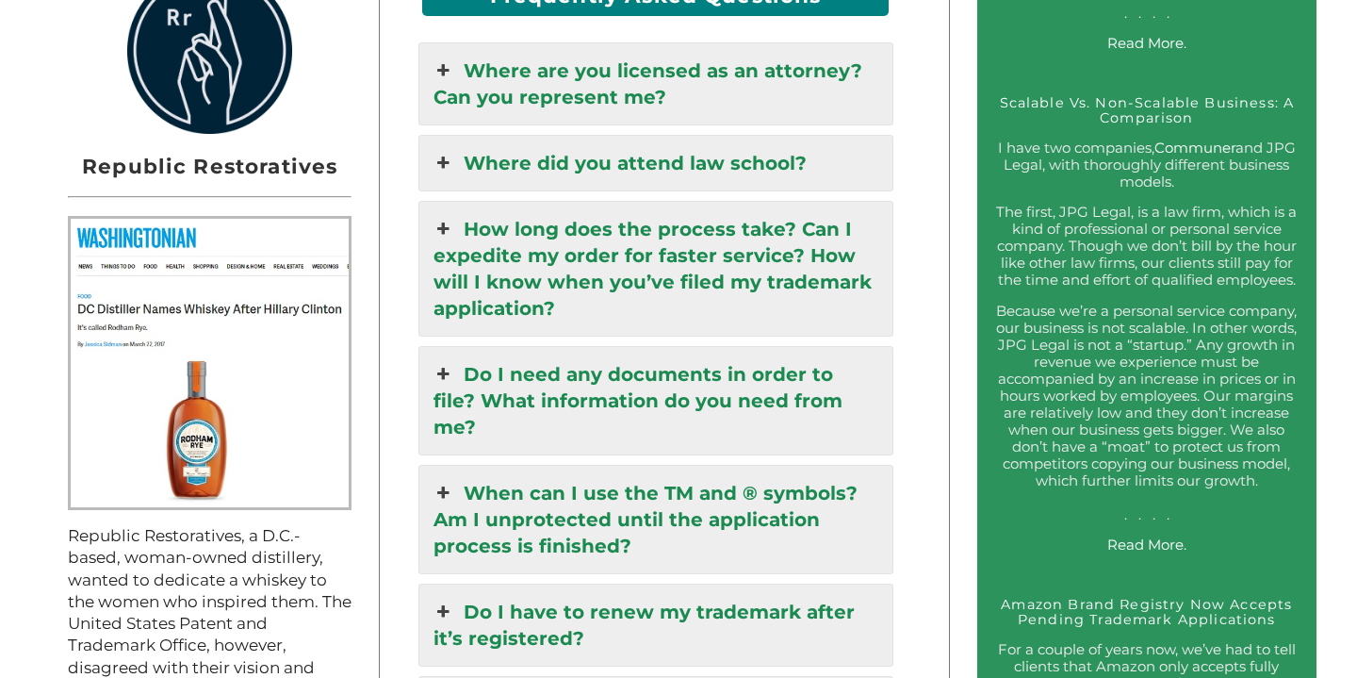
click at [1154, 553] on link "Read More." at bounding box center [1146, 544] width 79 height 18
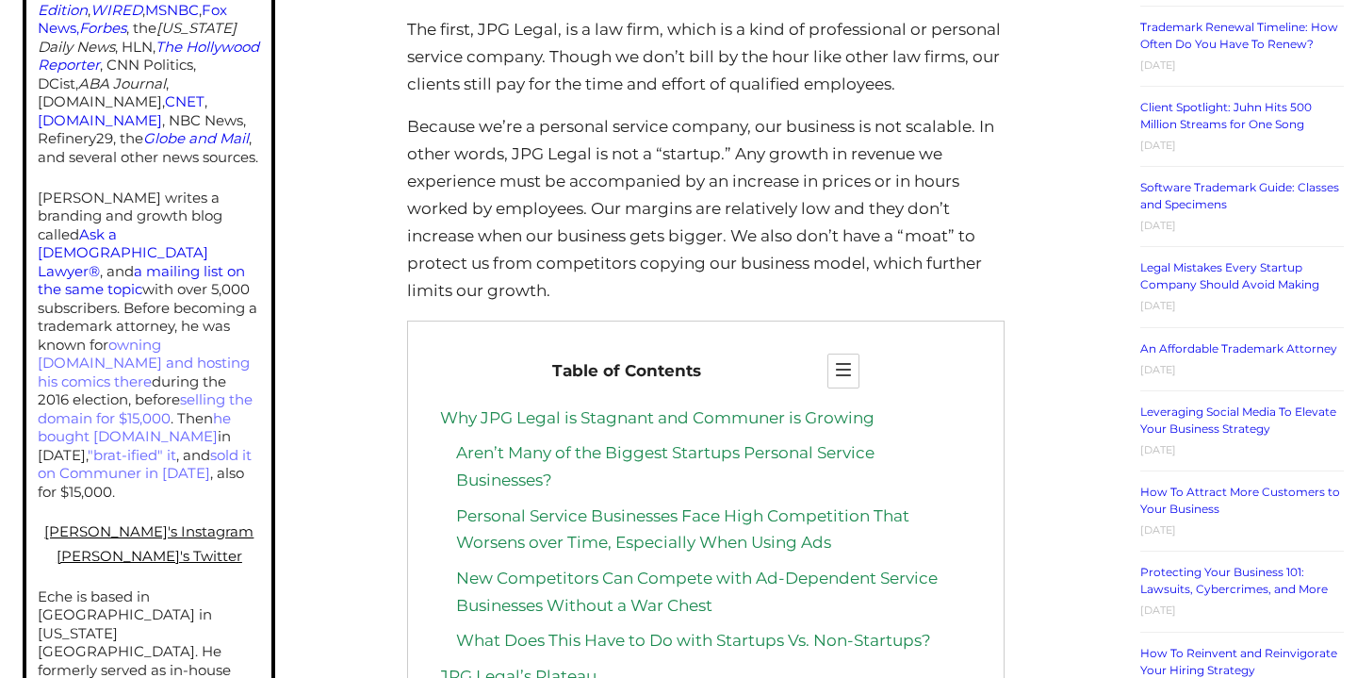
scroll to position [1341, 0]
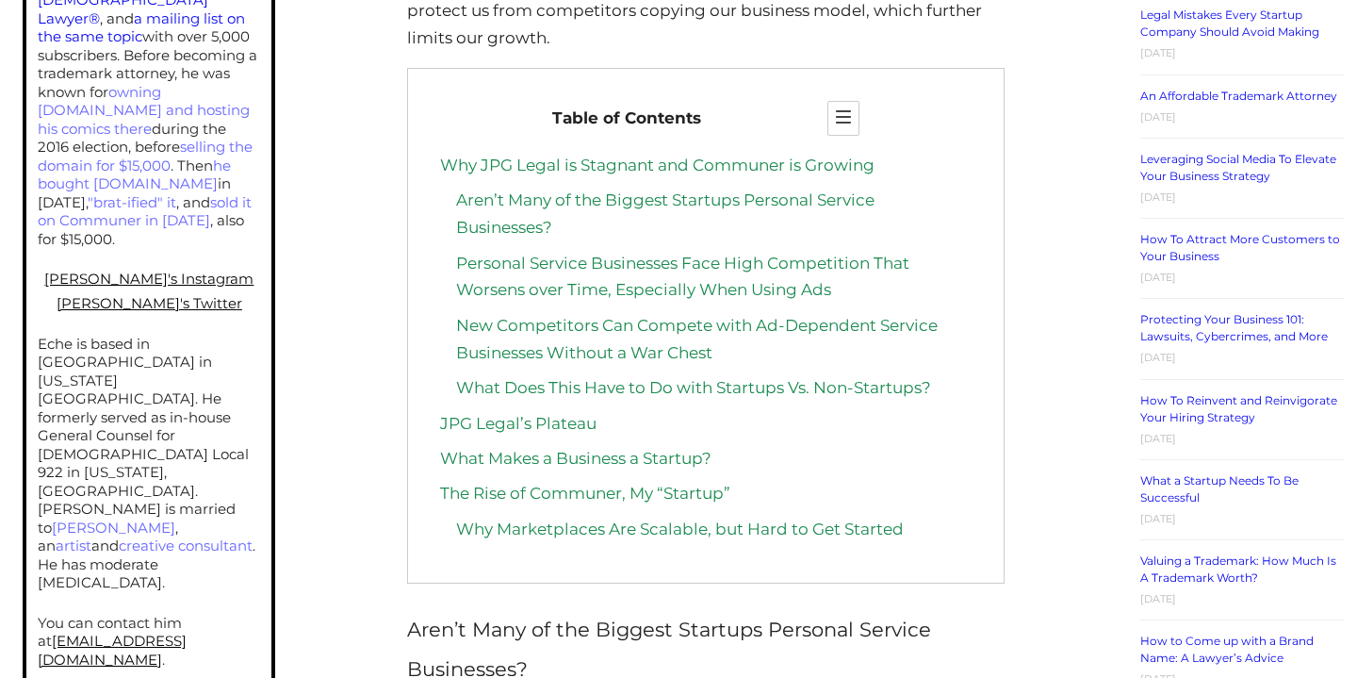
click at [642, 385] on link "What Does This Have to Do with Startups Vs. Non-Startups?" at bounding box center [693, 387] width 475 height 19
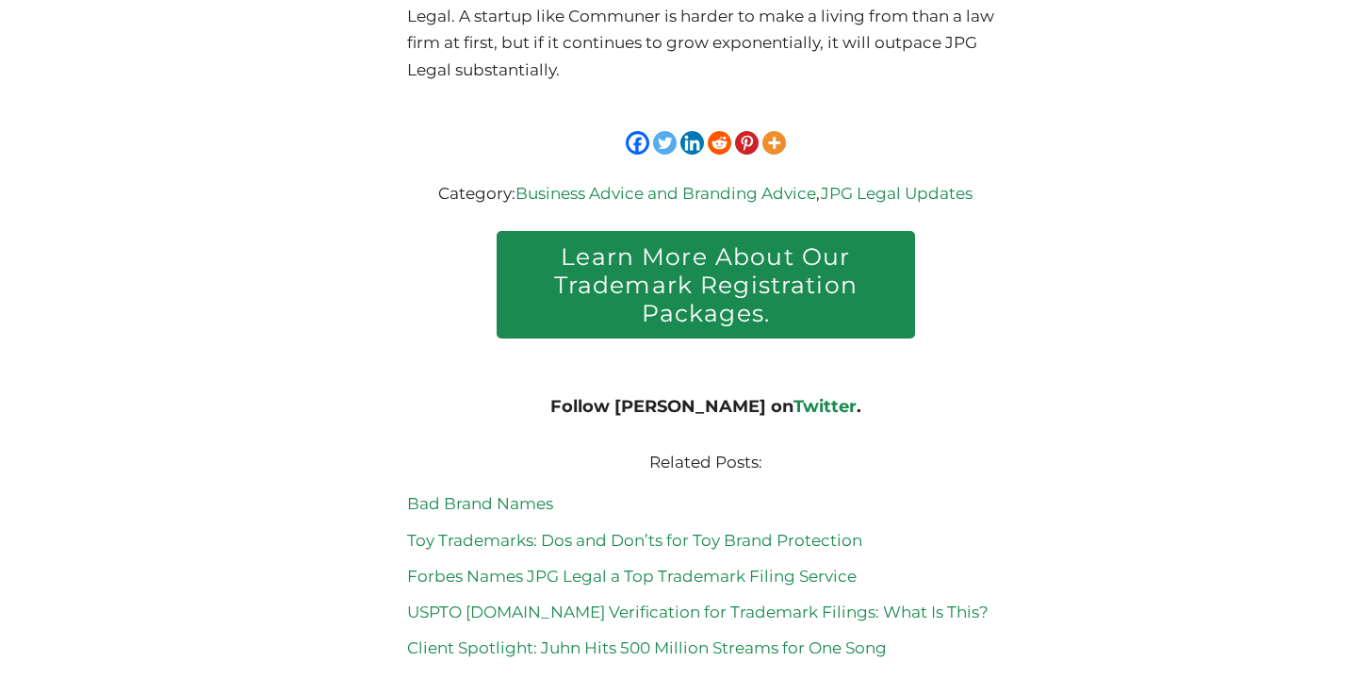
scroll to position [9960, 0]
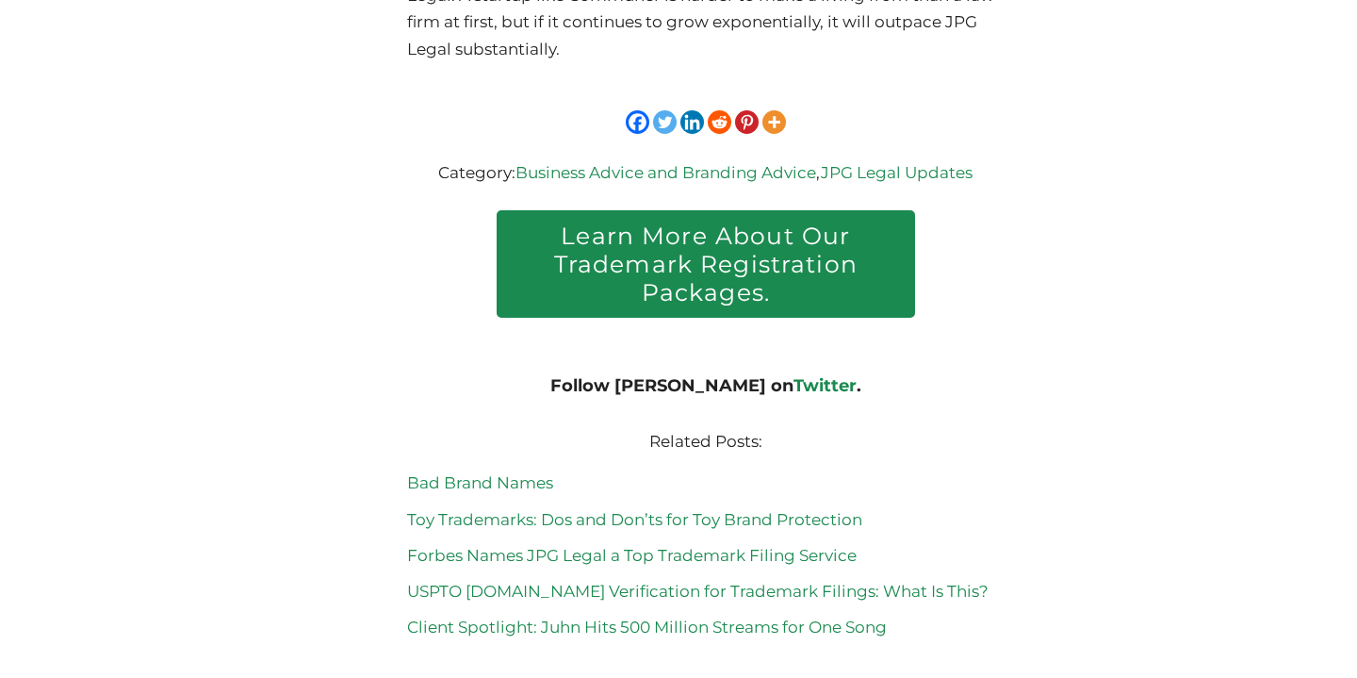
click at [794, 377] on link "Twitter" at bounding box center [825, 385] width 63 height 21
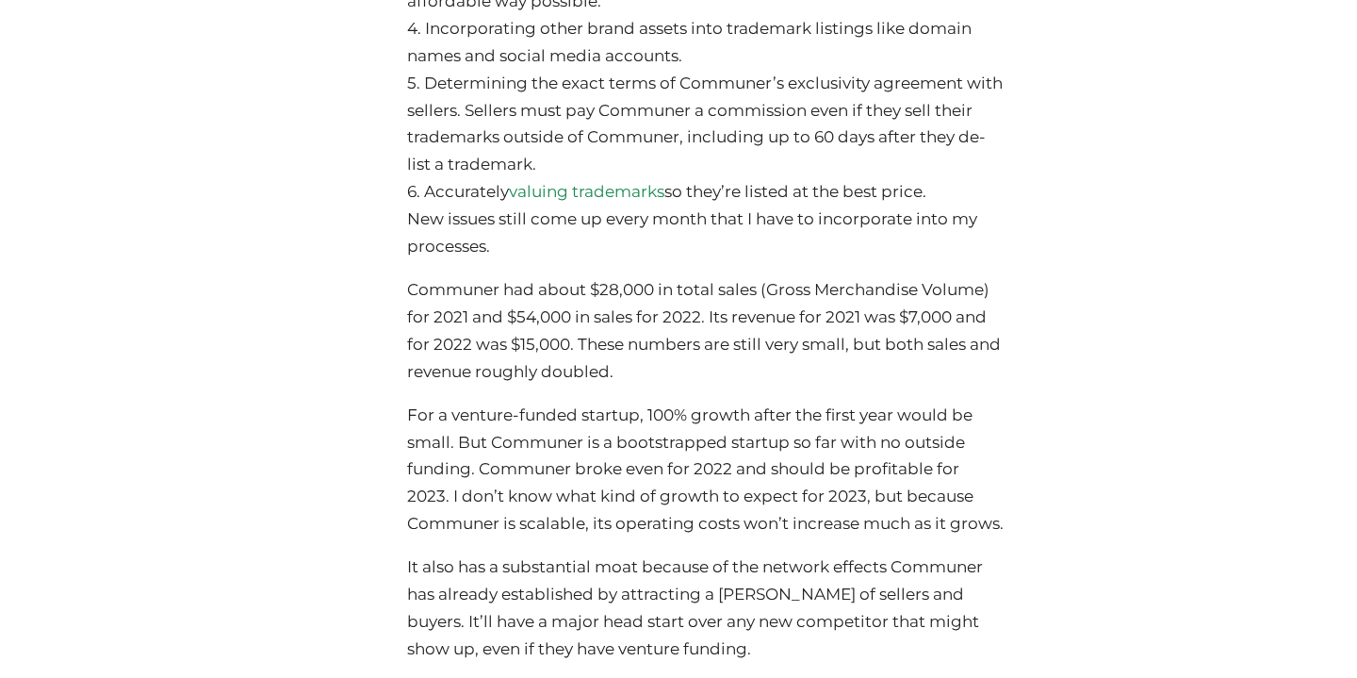
scroll to position [9212, 0]
